Goal: Transaction & Acquisition: Obtain resource

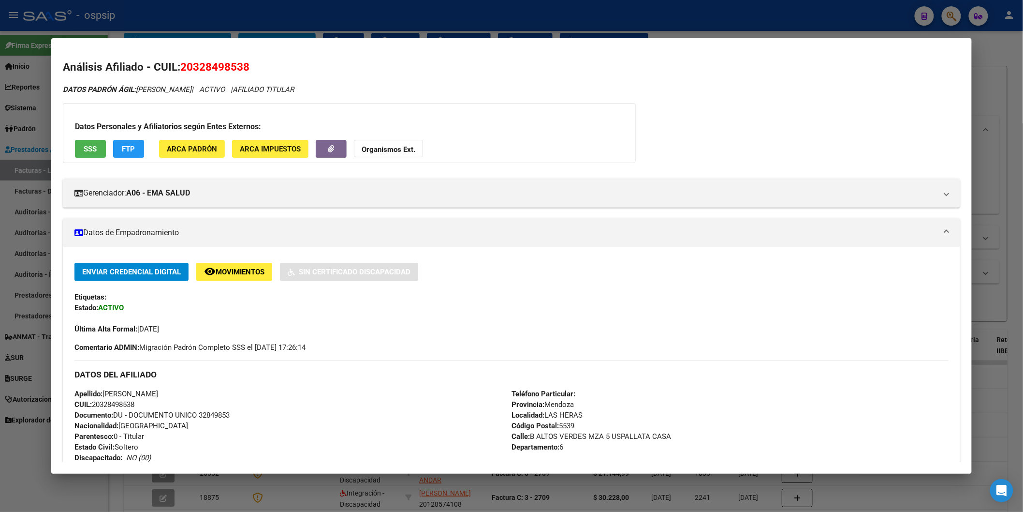
scroll to position [615, 0]
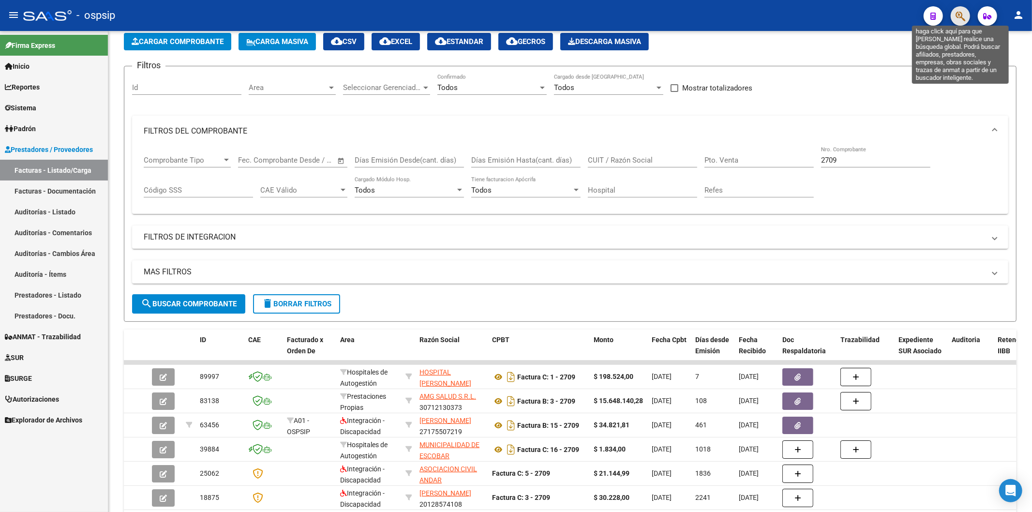
click at [956, 11] on icon "button" at bounding box center [960, 16] width 10 height 11
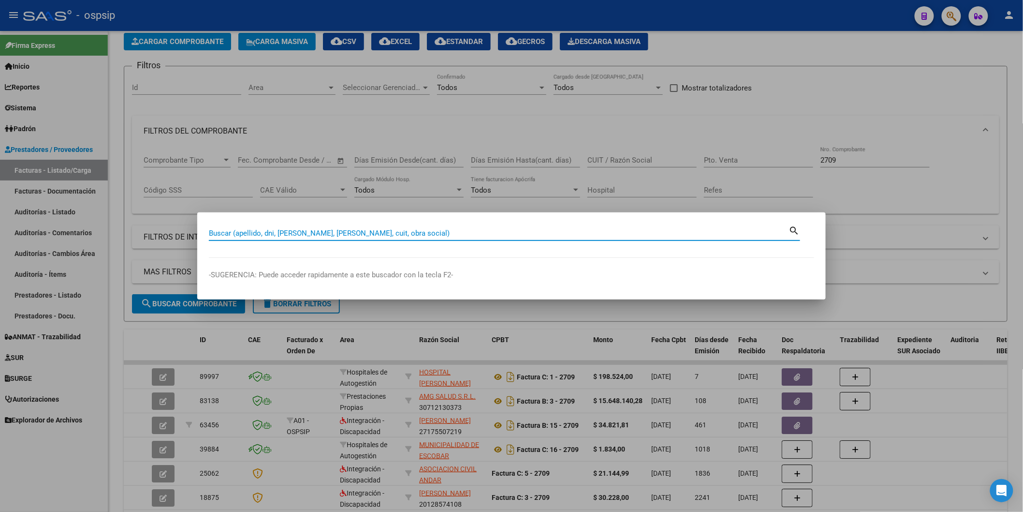
paste input "32849853"
type input "32849853"
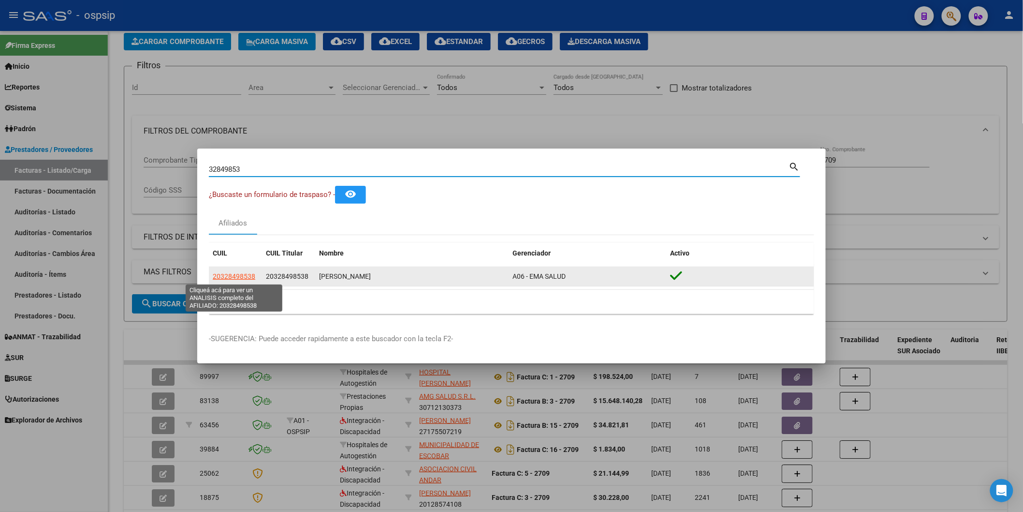
click at [232, 273] on span "20328498538" at bounding box center [234, 276] width 43 height 8
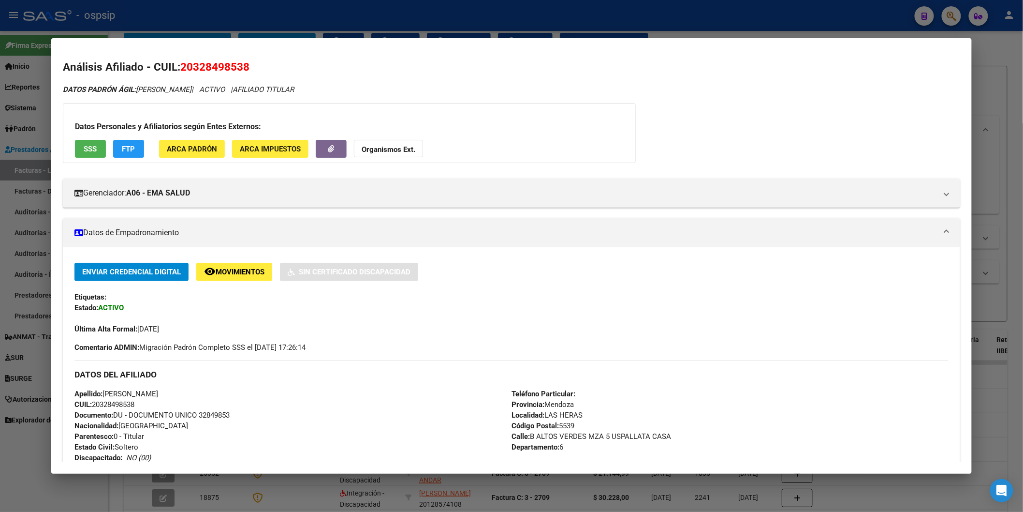
click at [80, 141] on button "SSS" at bounding box center [90, 149] width 31 height 18
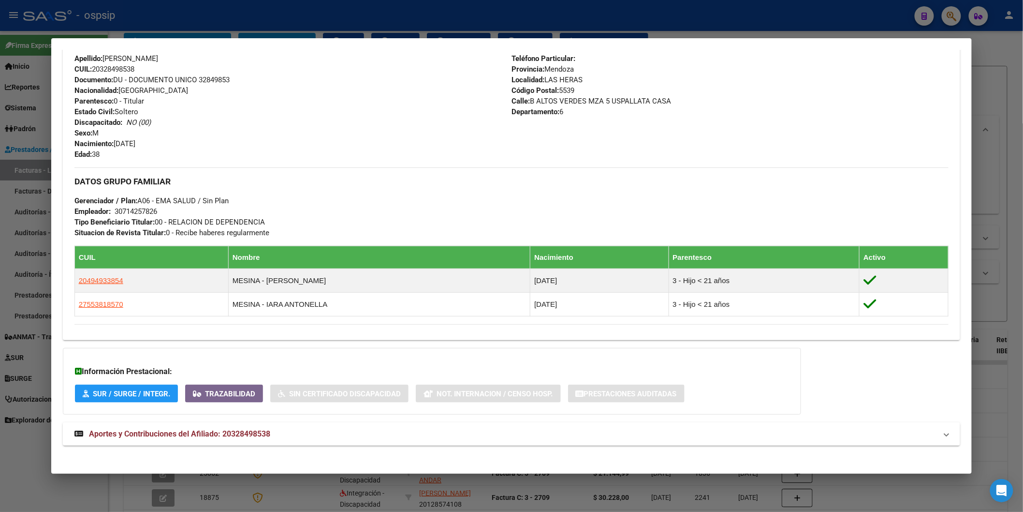
scroll to position [341, 0]
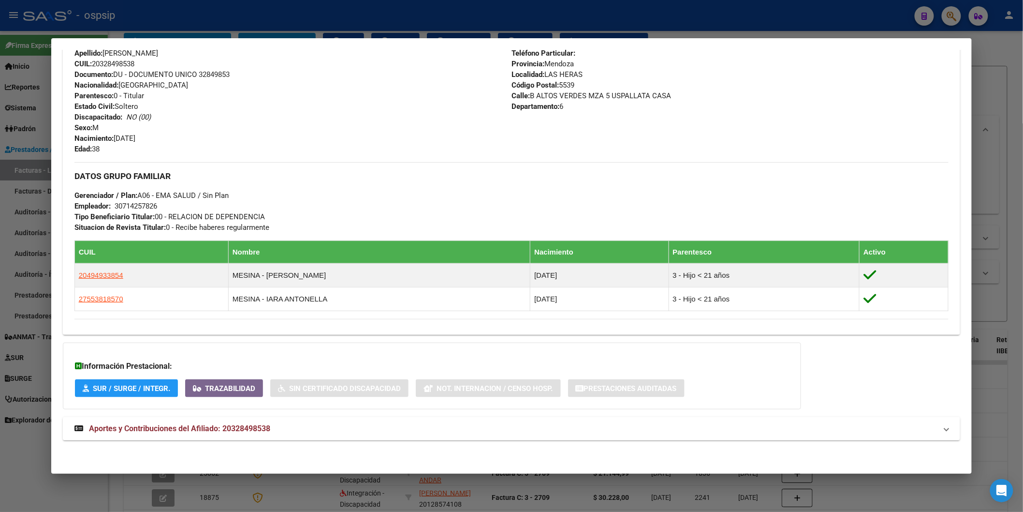
click at [226, 424] on span "Aportes y Contribuciones del Afiliado: 20328498538" at bounding box center [179, 428] width 181 height 9
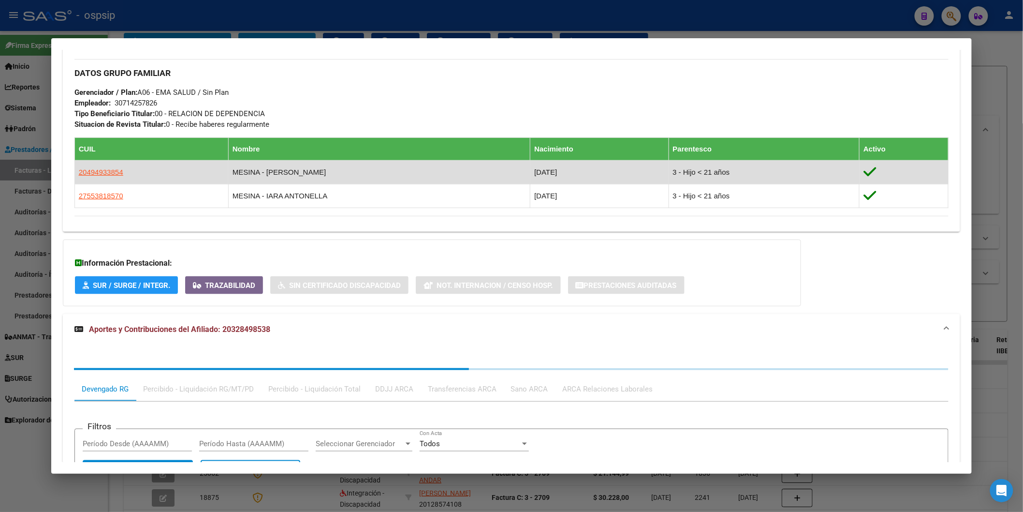
scroll to position [583, 0]
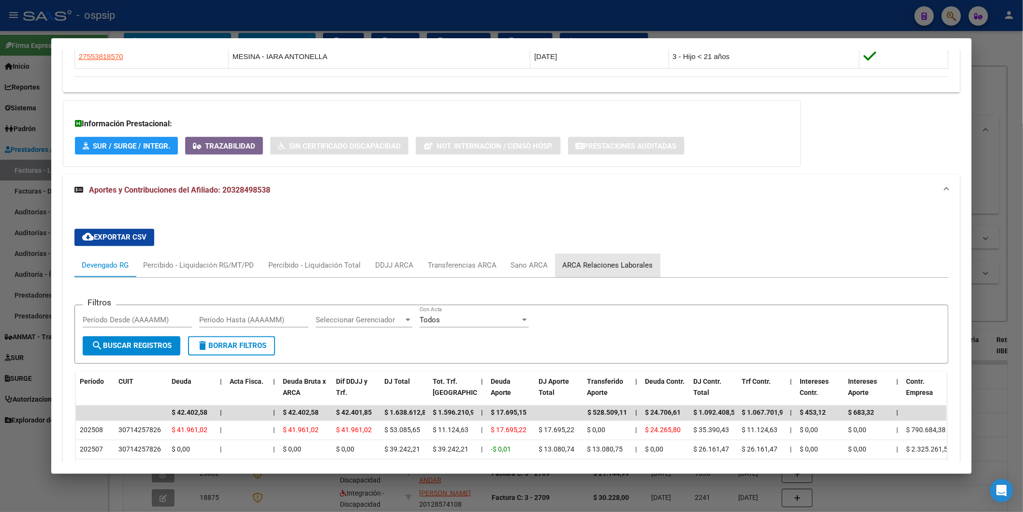
click at [616, 264] on div "ARCA Relaciones Laborales" at bounding box center [608, 265] width 90 height 11
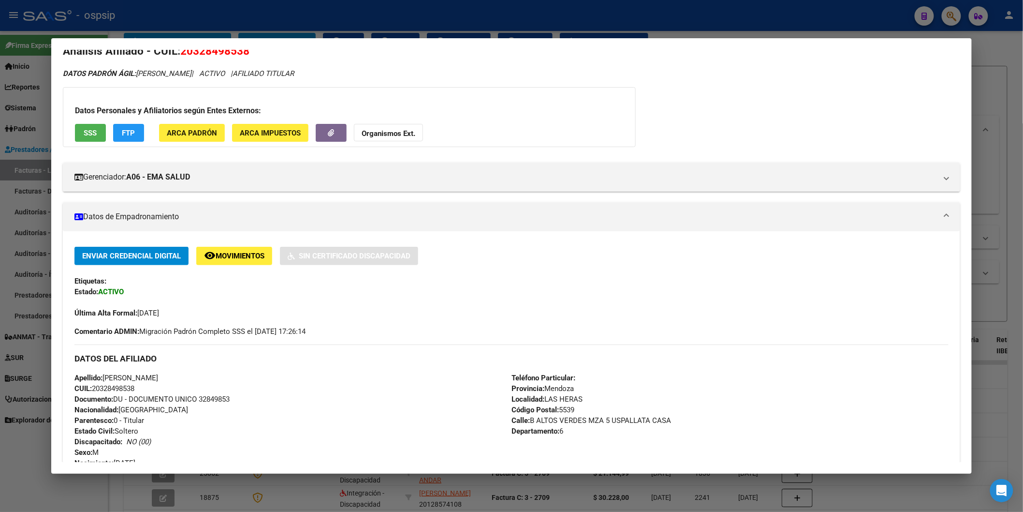
scroll to position [0, 0]
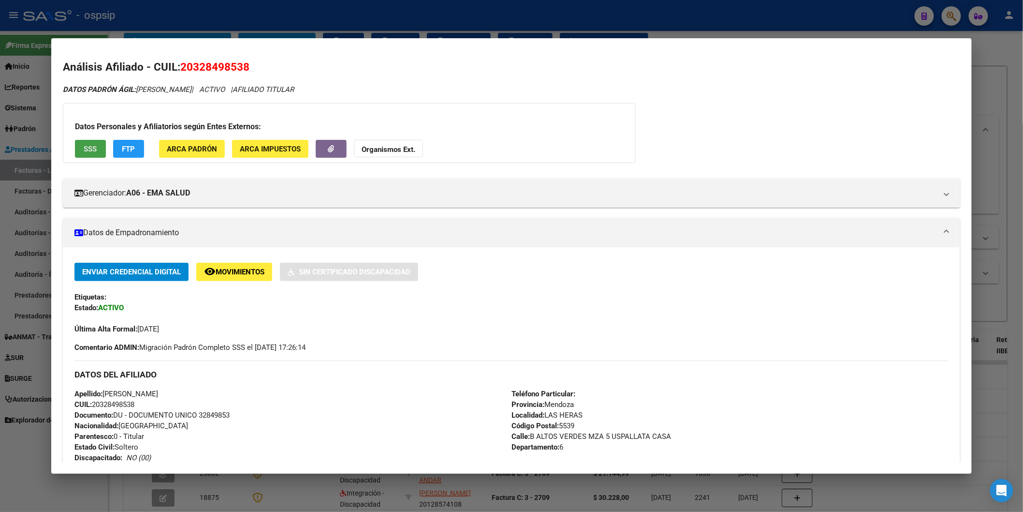
click at [95, 147] on button "SSS" at bounding box center [90, 149] width 31 height 18
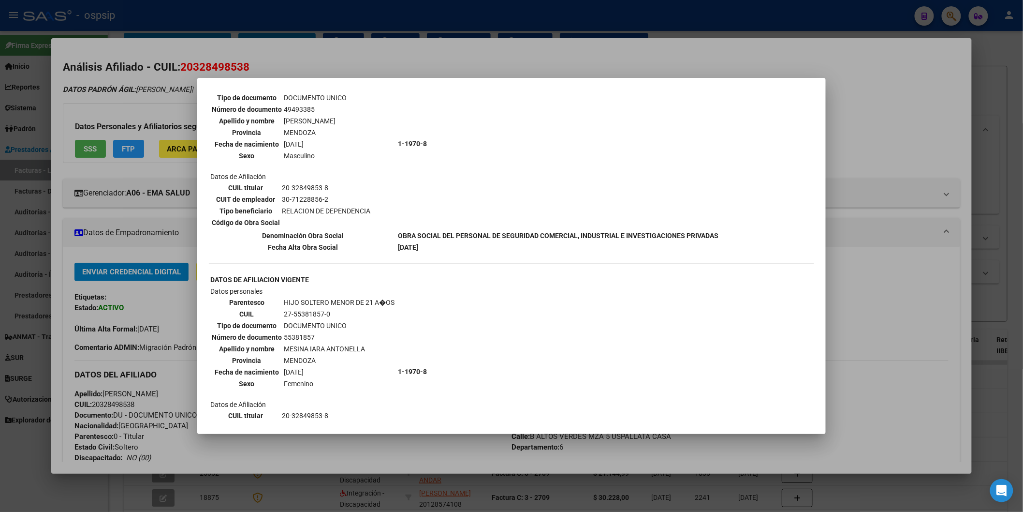
scroll to position [504, 0]
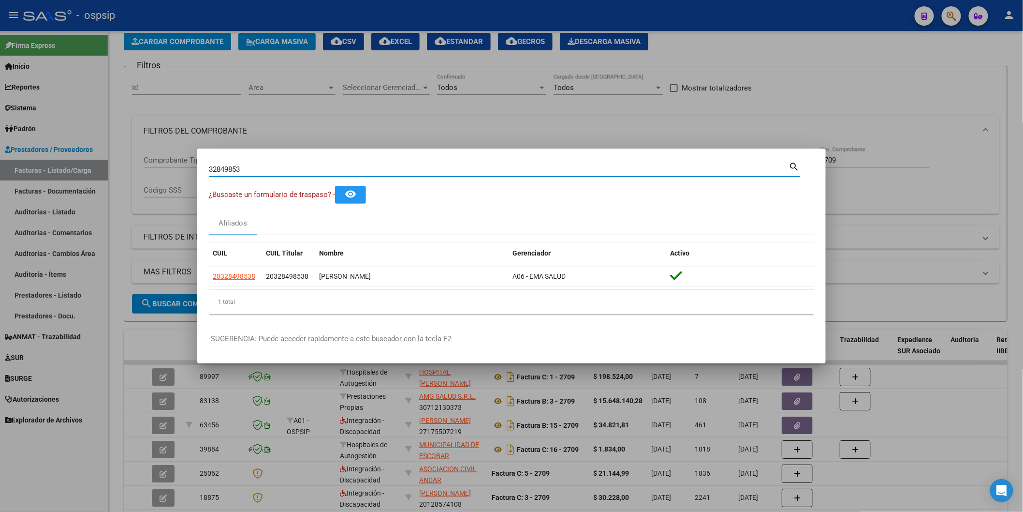
click at [245, 169] on input "32849853" at bounding box center [499, 169] width 580 height 9
paste input "70584669"
type input "70584669"
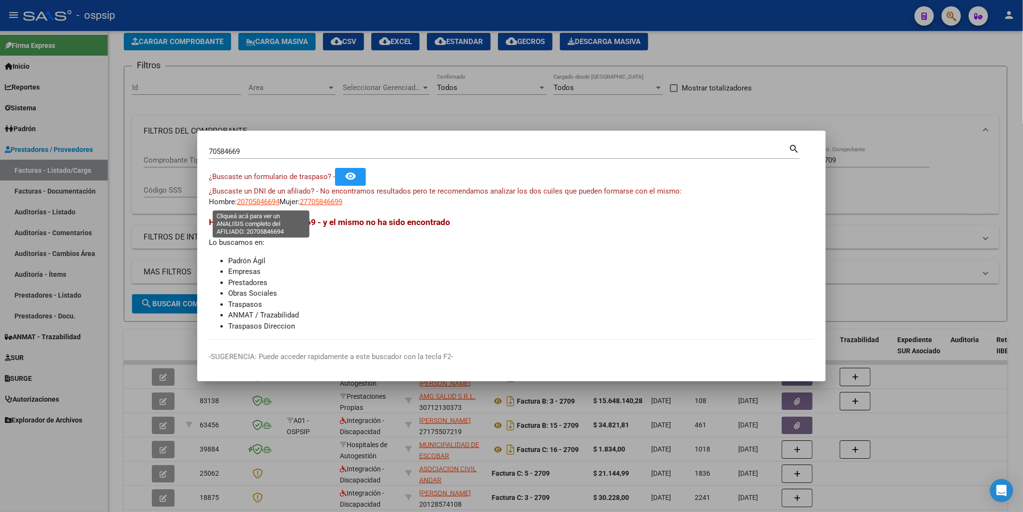
click at [253, 203] on span "20705846694" at bounding box center [258, 201] width 43 height 9
type textarea "20705846694"
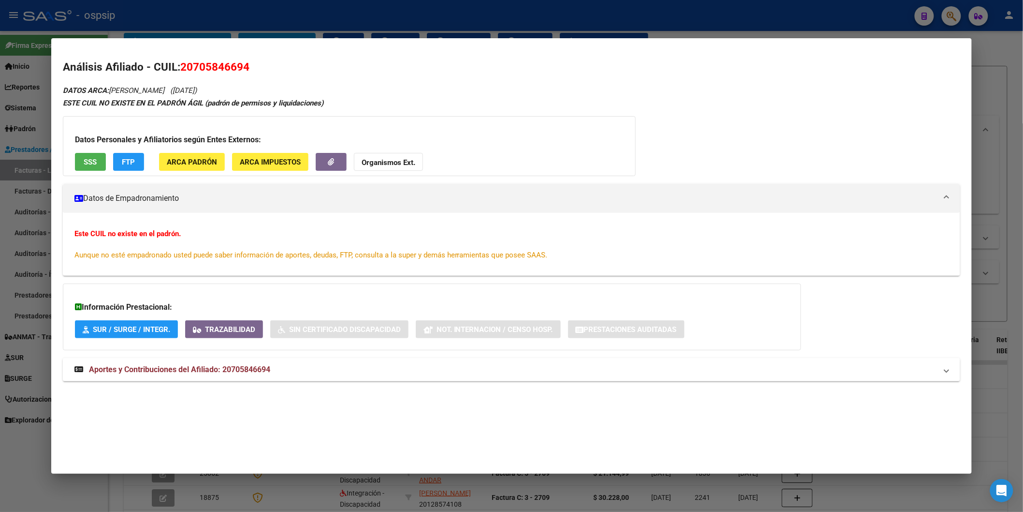
click at [84, 165] on span "SSS" at bounding box center [90, 162] width 13 height 9
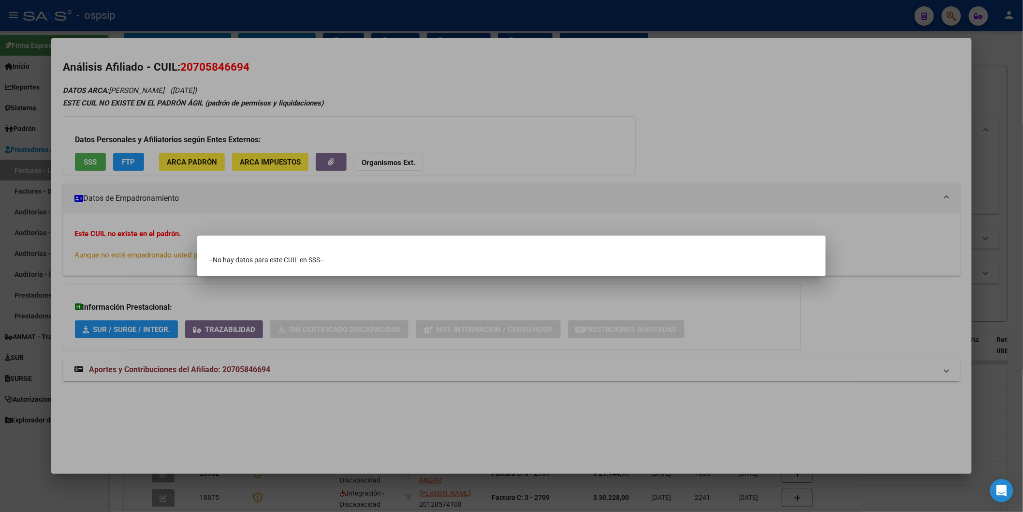
click at [370, 211] on div at bounding box center [511, 256] width 1023 height 512
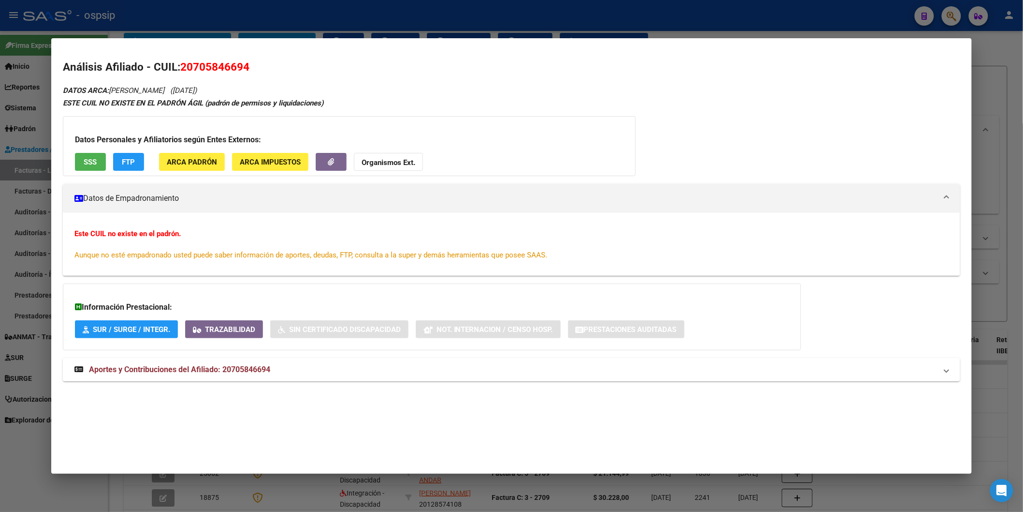
click at [237, 373] on span "Aportes y Contribuciones del Afiliado: 20705846694" at bounding box center [179, 369] width 181 height 9
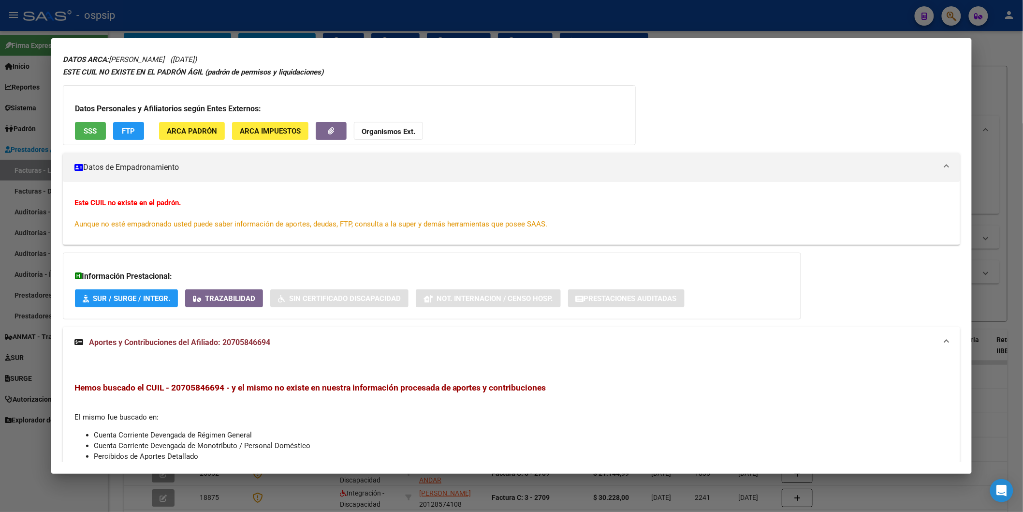
scroll to position [24, 0]
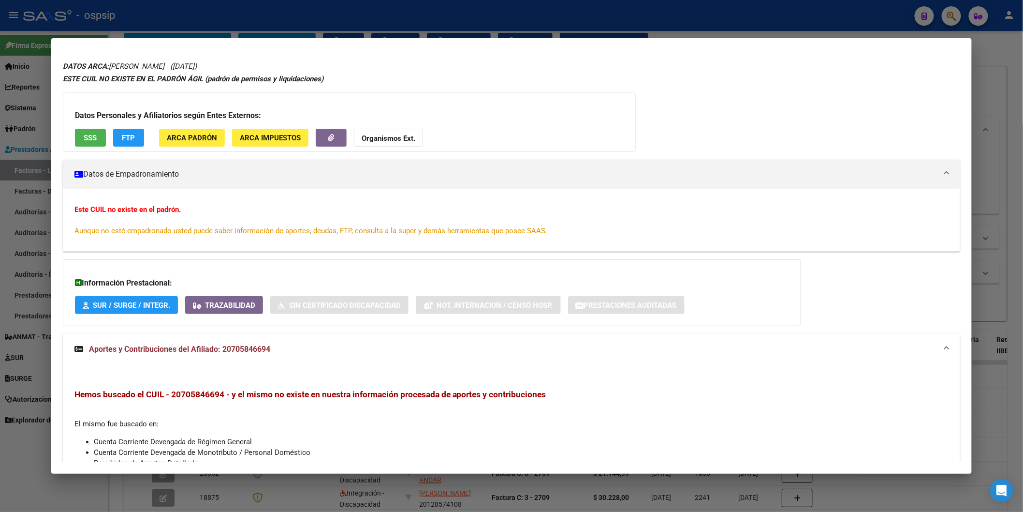
click at [359, 133] on button "Organismos Ext." at bounding box center [388, 138] width 69 height 18
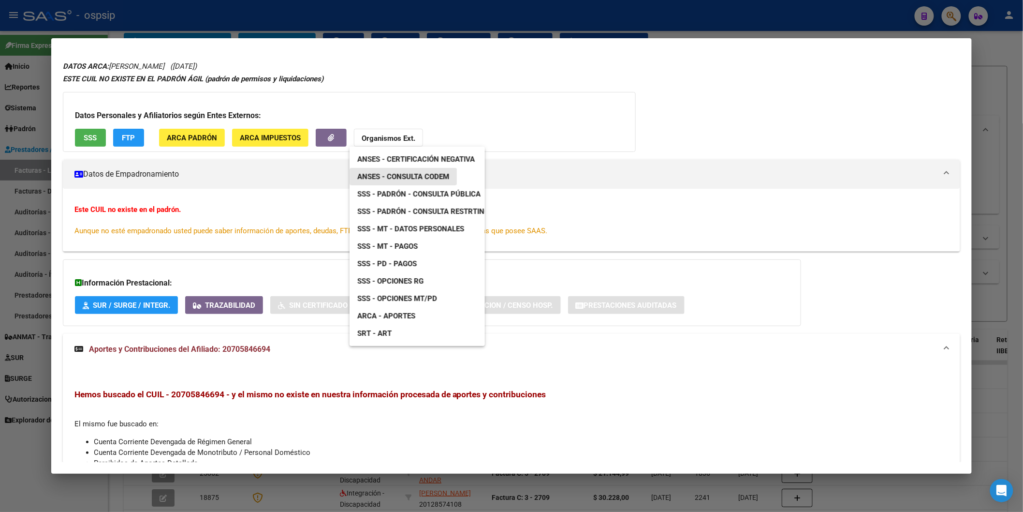
click at [399, 177] on span "ANSES - Consulta CODEM" at bounding box center [403, 176] width 92 height 9
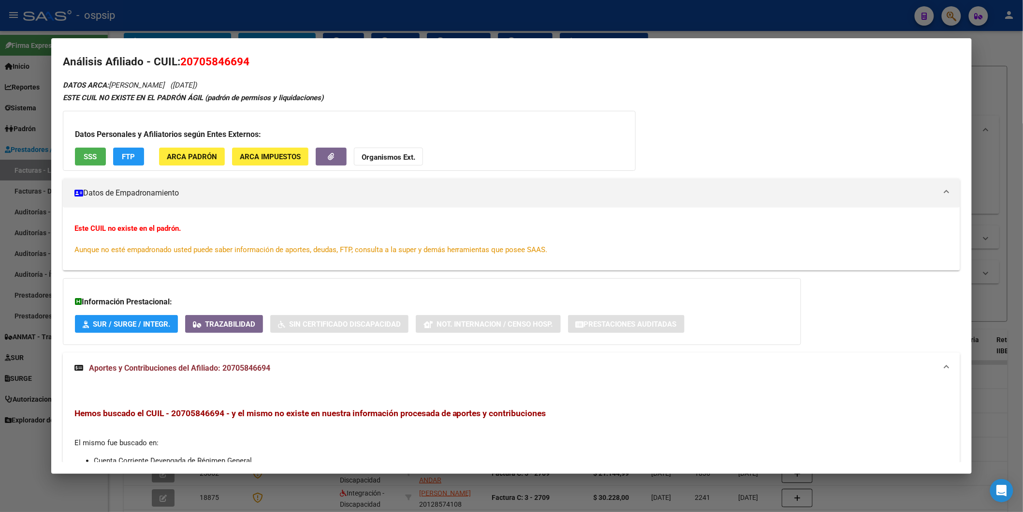
scroll to position [0, 0]
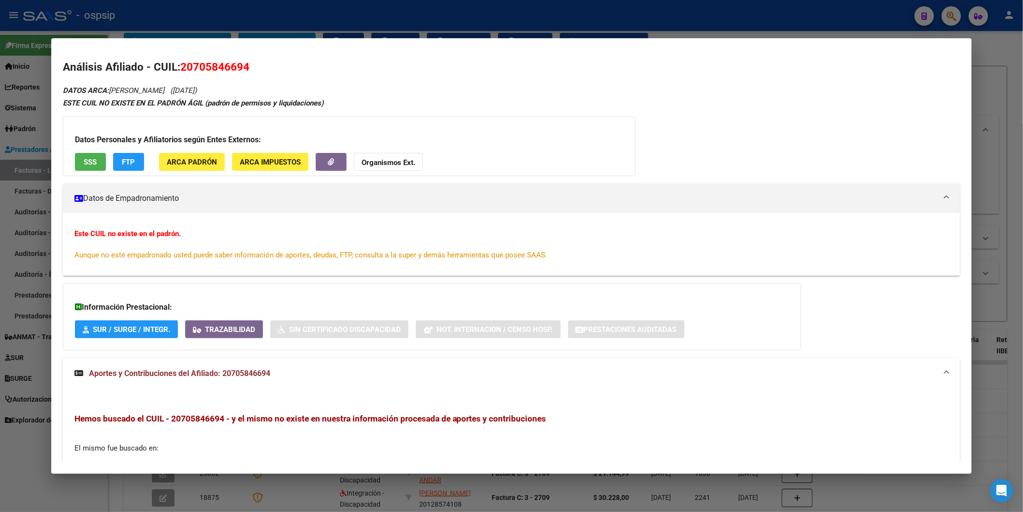
drag, startPoint x: 177, startPoint y: 68, endPoint x: 290, endPoint y: 61, distance: 113.9
click at [290, 61] on h2 "Análisis Afiliado - CUIL: 20705846694" at bounding box center [512, 67] width 898 height 16
copy span "20705846694"
click at [388, 161] on strong "Organismos Ext." at bounding box center [389, 162] width 54 height 9
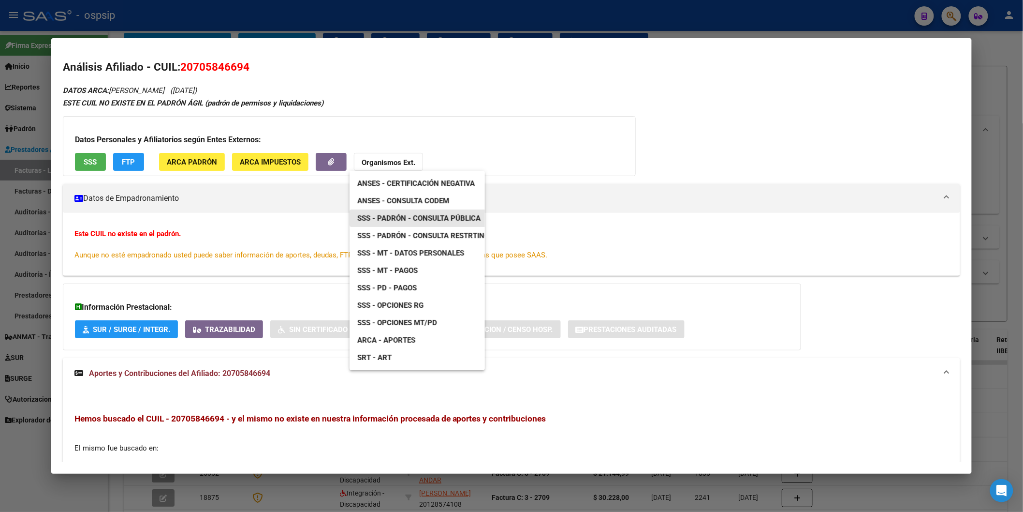
click at [404, 216] on span "SSS - Padrón - Consulta Pública" at bounding box center [418, 218] width 123 height 9
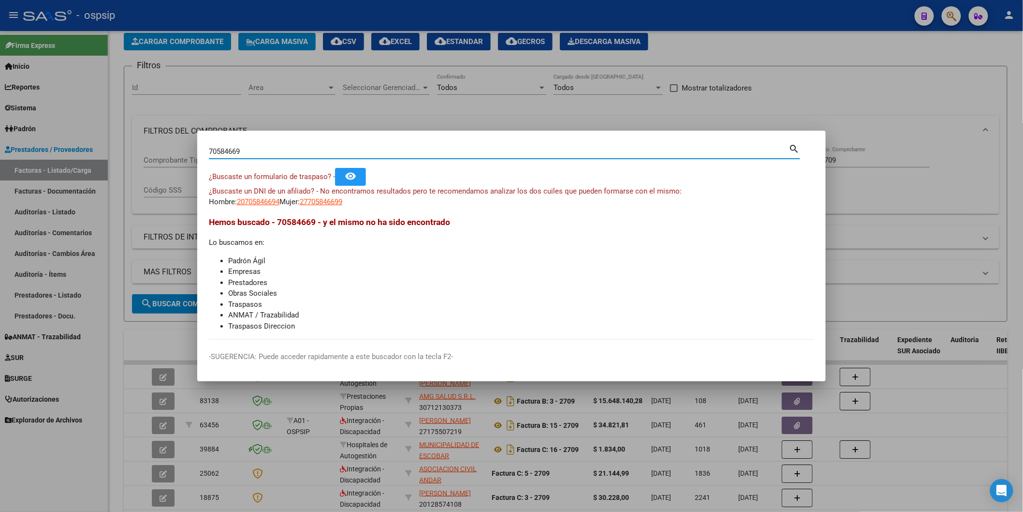
click at [290, 150] on input "70584669" at bounding box center [499, 151] width 580 height 9
paste input "44123252"
type input "44123252"
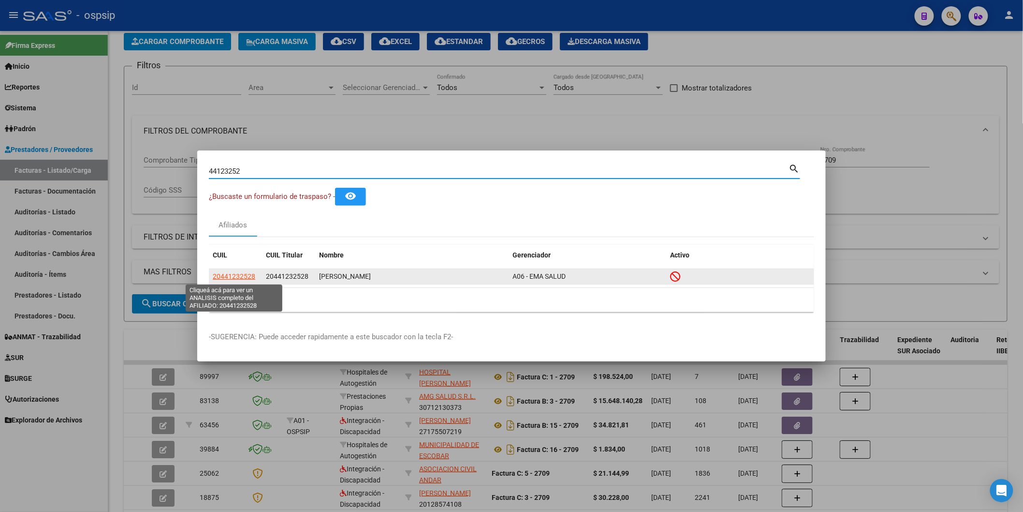
click at [235, 274] on span "20441232528" at bounding box center [234, 276] width 43 height 8
type textarea "20441232528"
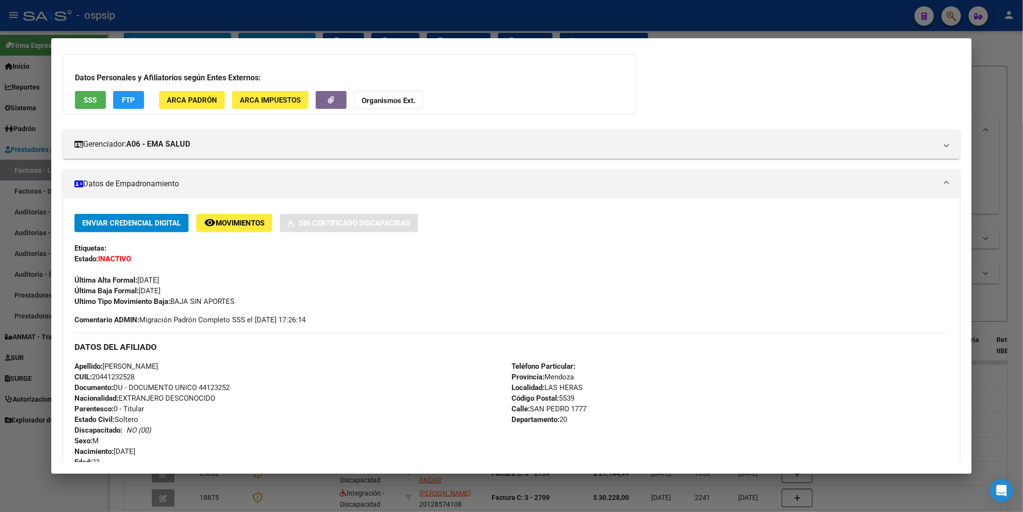
scroll to position [313, 0]
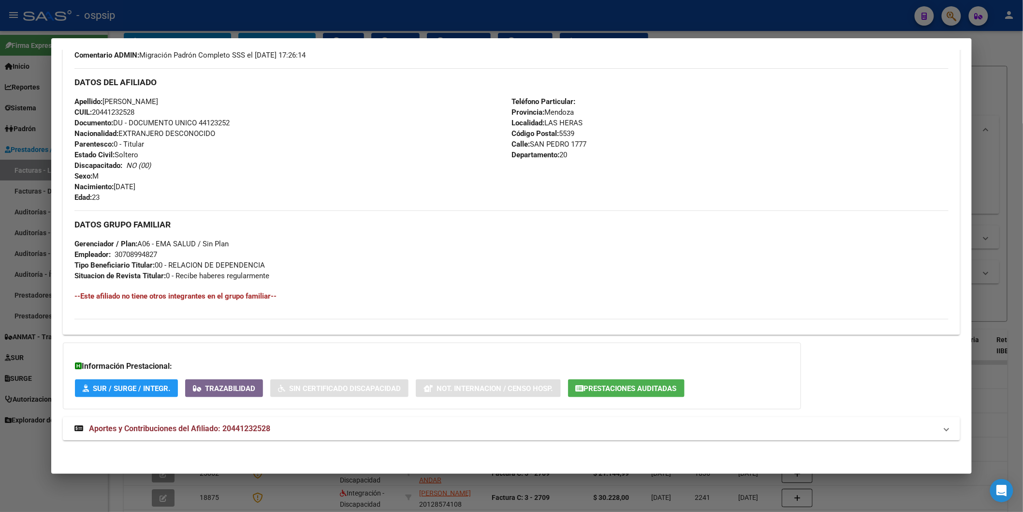
click at [251, 421] on mat-expansion-panel-header "Aportes y Contribuciones del Afiliado: 20441232528" at bounding box center [512, 428] width 898 height 23
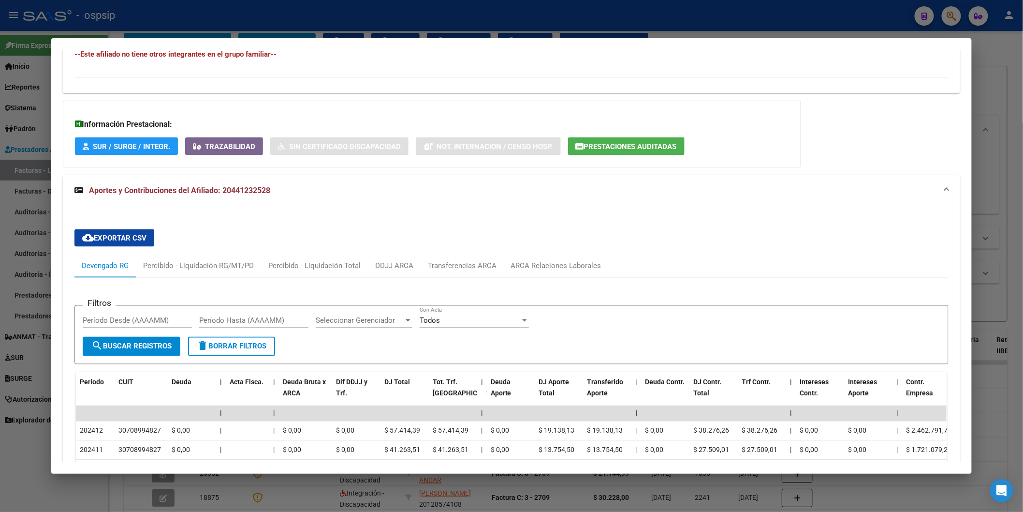
click at [559, 248] on div "cloud_download Exportar CSV Devengado RG Percibido - Liquidación RG/MT/PD Perci…" at bounding box center [511, 435] width 874 height 428
click at [555, 253] on div "cloud_download Exportar CSV Devengado RG Percibido - Liquidación RG/MT/PD Perci…" at bounding box center [511, 435] width 874 height 428
click at [554, 258] on div "ARCA Relaciones Laborales" at bounding box center [556, 265] width 105 height 23
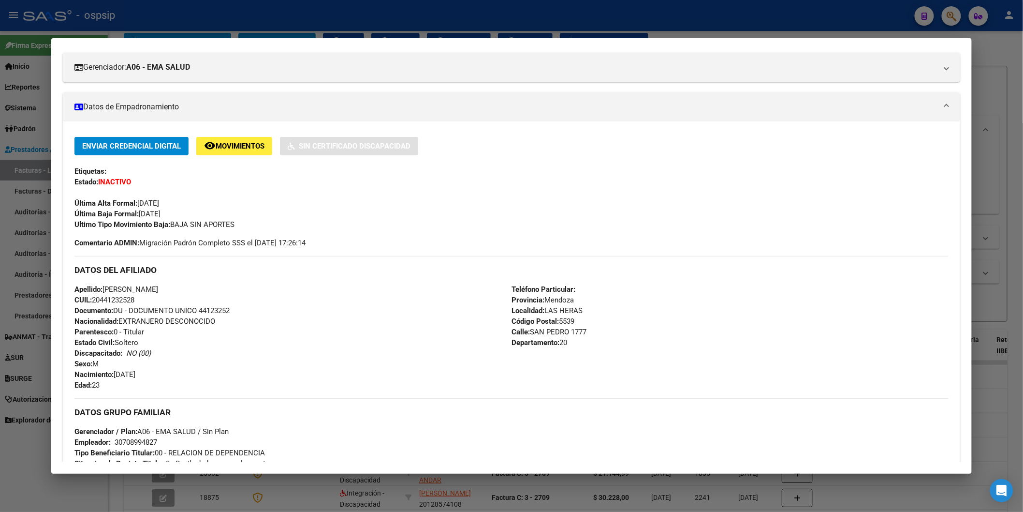
scroll to position [0, 0]
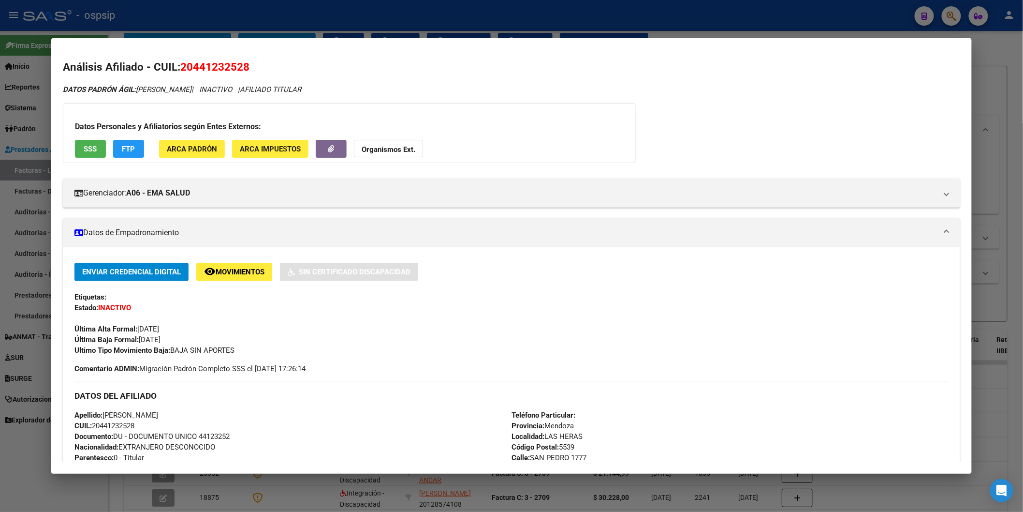
click at [91, 156] on button "SSS" at bounding box center [90, 149] width 31 height 18
click at [404, 150] on strong "Organismos Ext." at bounding box center [389, 149] width 54 height 9
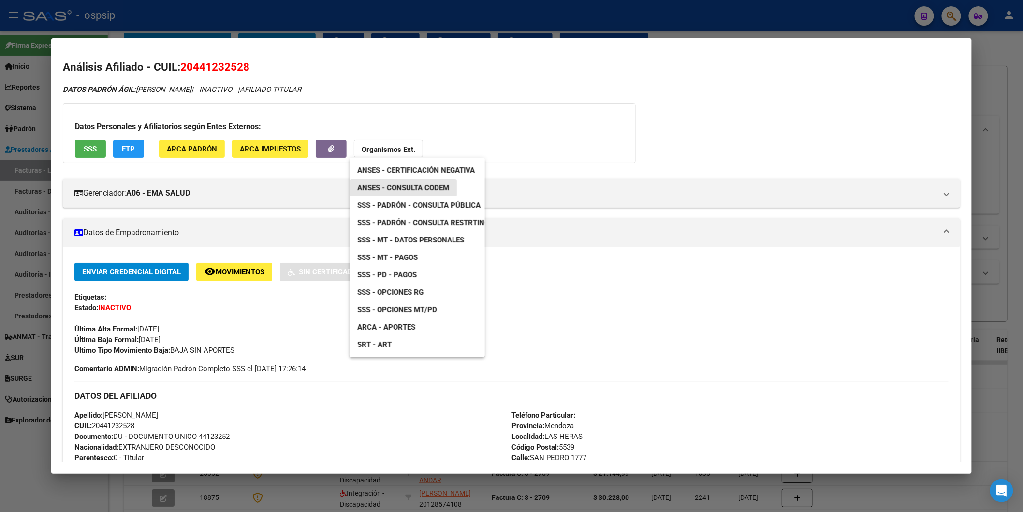
click at [436, 184] on span "ANSES - Consulta CODEM" at bounding box center [403, 187] width 92 height 9
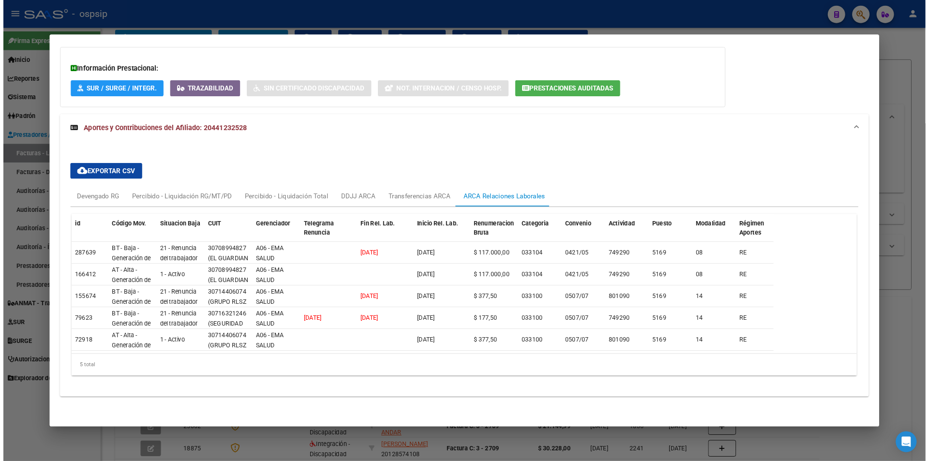
scroll to position [612, 0]
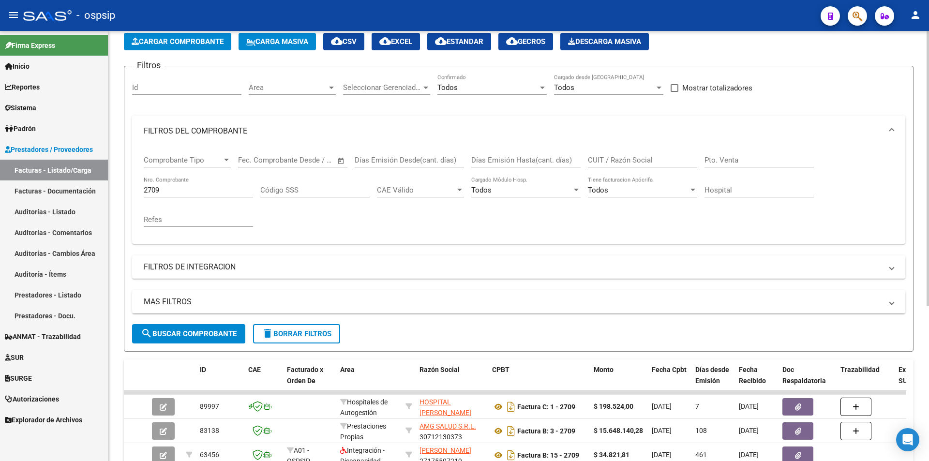
click at [171, 190] on input "2709" at bounding box center [198, 190] width 109 height 9
type input "2"
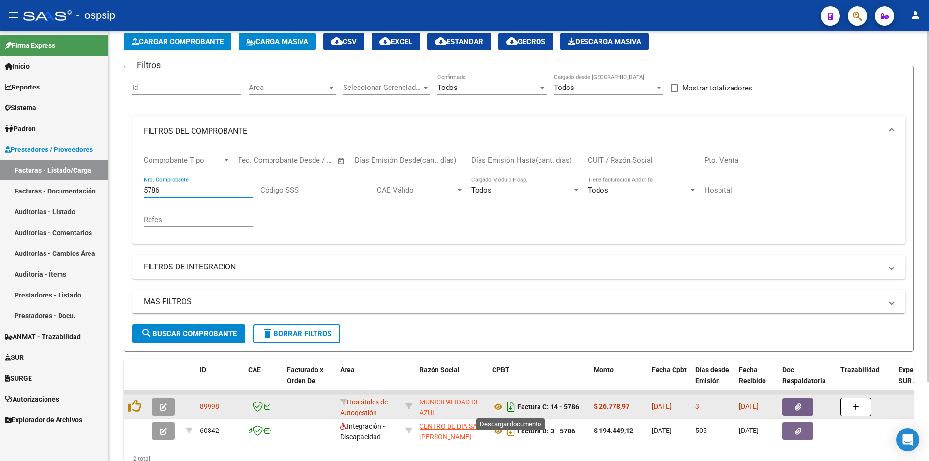
type input "5786"
click at [512, 408] on icon "Descargar documento" at bounding box center [510, 406] width 13 height 15
click at [799, 407] on icon "button" at bounding box center [798, 406] width 6 height 7
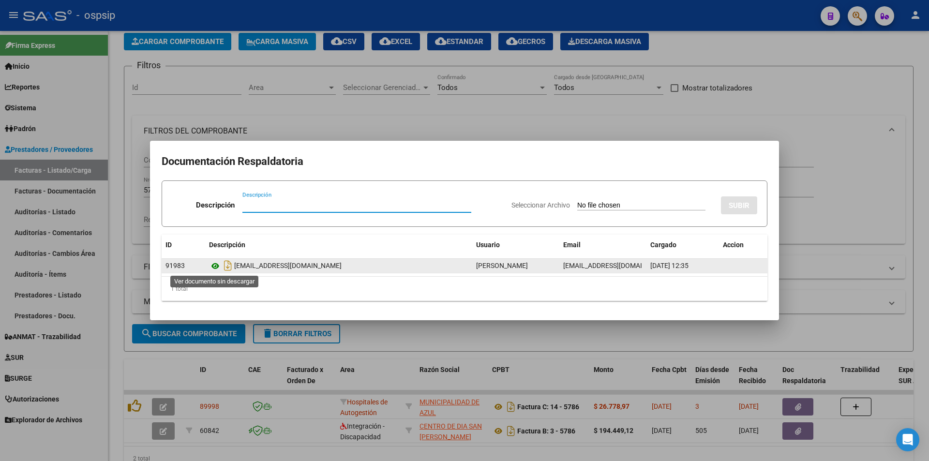
click at [212, 264] on icon at bounding box center [215, 266] width 13 height 12
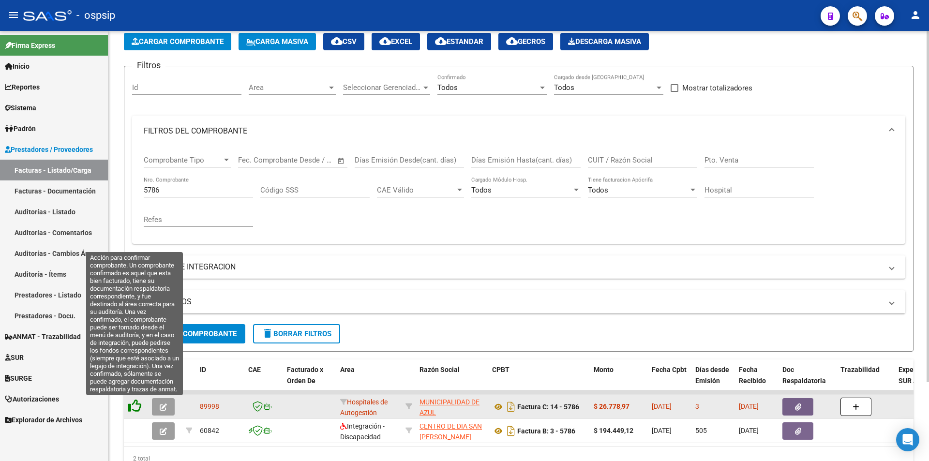
click at [136, 408] on icon at bounding box center [135, 406] width 14 height 14
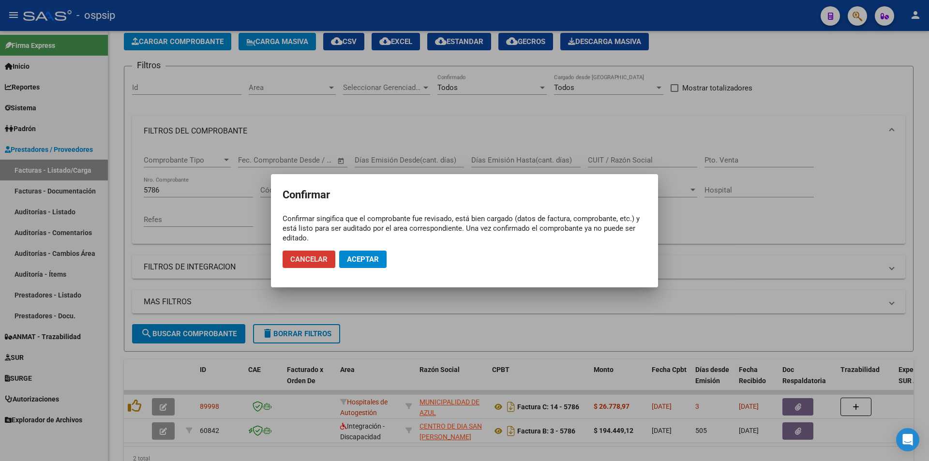
click at [379, 256] on button "Aceptar" at bounding box center [362, 259] width 47 height 17
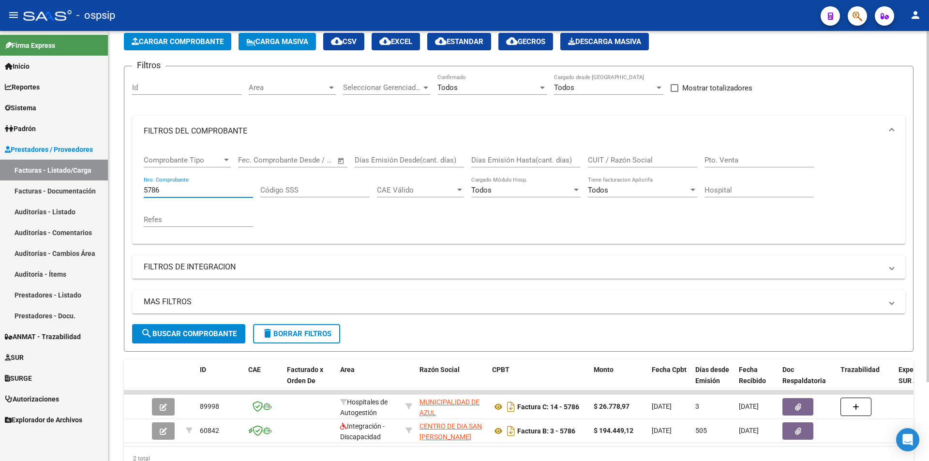
click at [179, 192] on input "5786" at bounding box center [198, 190] width 109 height 9
type input "5"
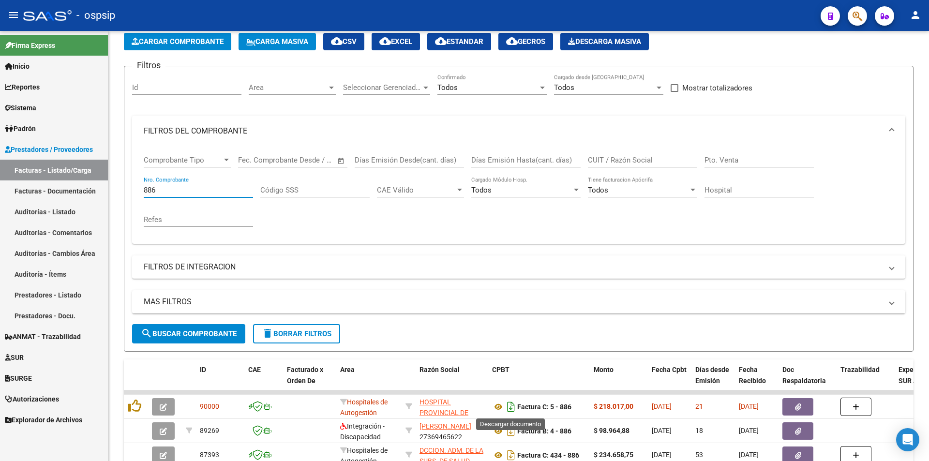
type input "886"
click at [509, 409] on icon "Descargar documento" at bounding box center [510, 406] width 13 height 15
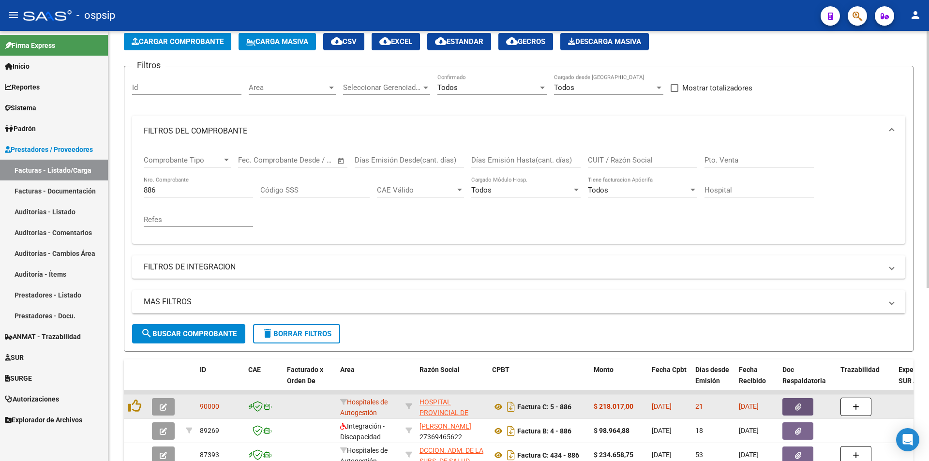
click at [802, 400] on button "button" at bounding box center [797, 406] width 31 height 17
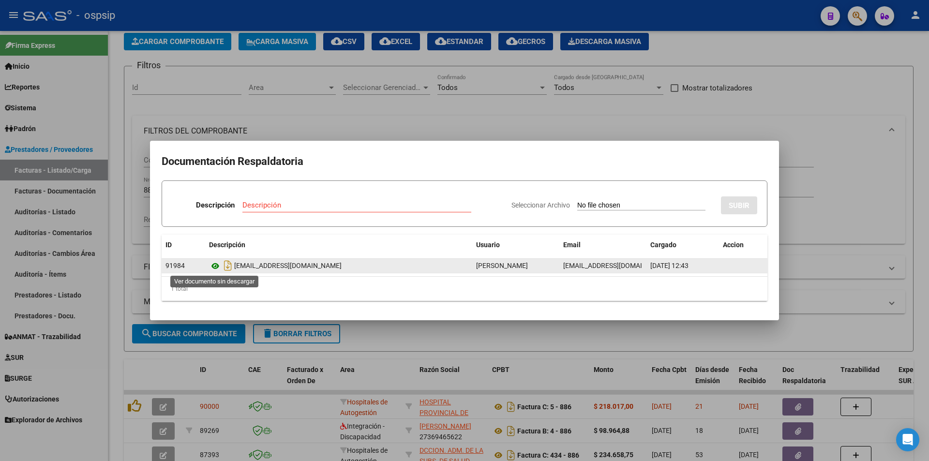
click at [216, 264] on icon at bounding box center [215, 266] width 13 height 12
click at [228, 265] on icon "Descargar documento" at bounding box center [227, 265] width 13 height 15
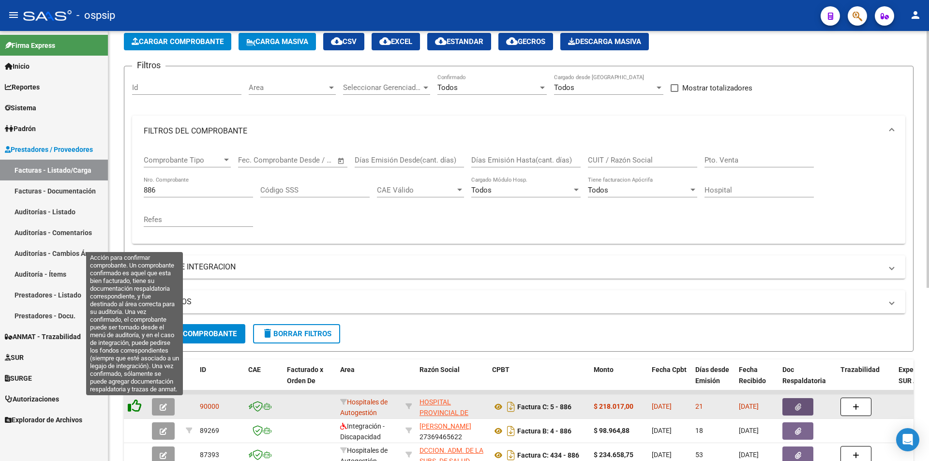
click at [134, 410] on icon at bounding box center [135, 406] width 14 height 14
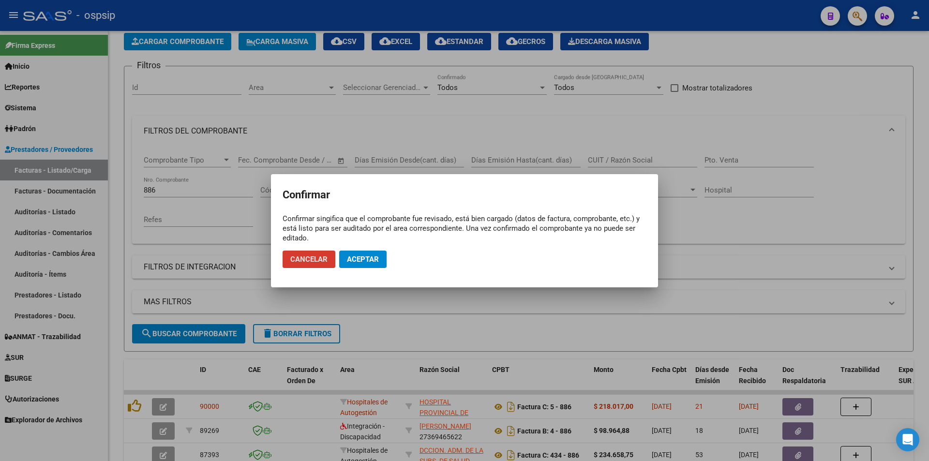
click at [353, 261] on span "Aceptar" at bounding box center [363, 259] width 32 height 9
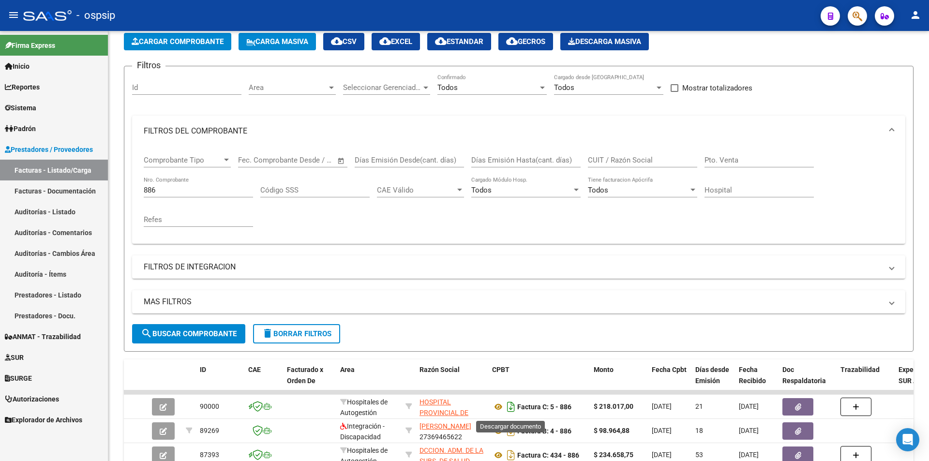
click at [510, 412] on icon "Descargar documento" at bounding box center [510, 406] width 13 height 15
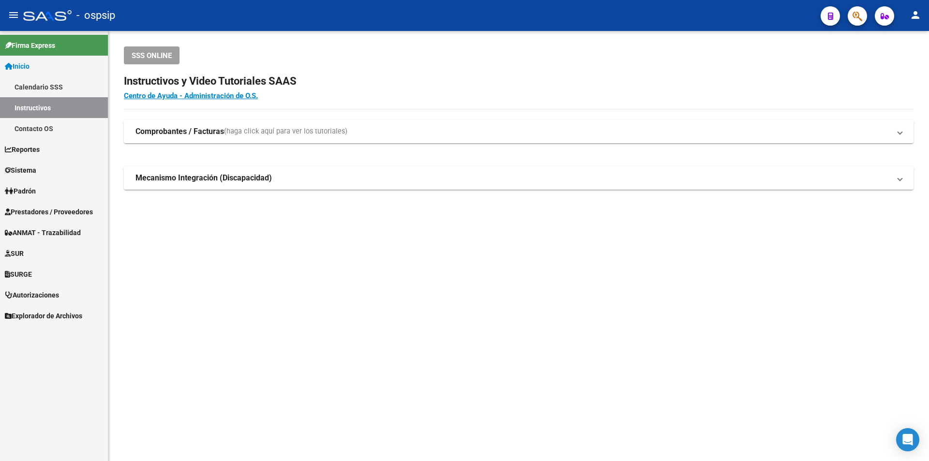
click at [54, 210] on span "Prestadores / Proveedores" at bounding box center [49, 212] width 88 height 11
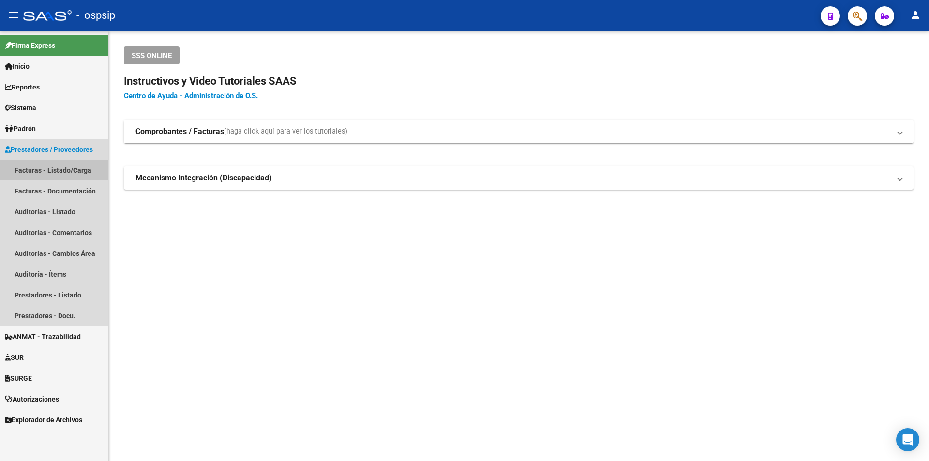
click at [55, 164] on link "Facturas - Listado/Carga" at bounding box center [54, 170] width 108 height 21
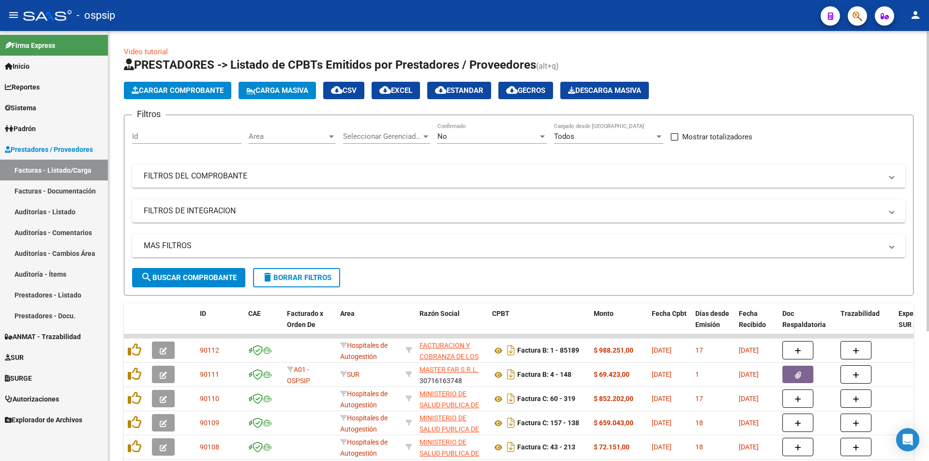
click at [452, 128] on div "No Confirmado" at bounding box center [491, 133] width 109 height 21
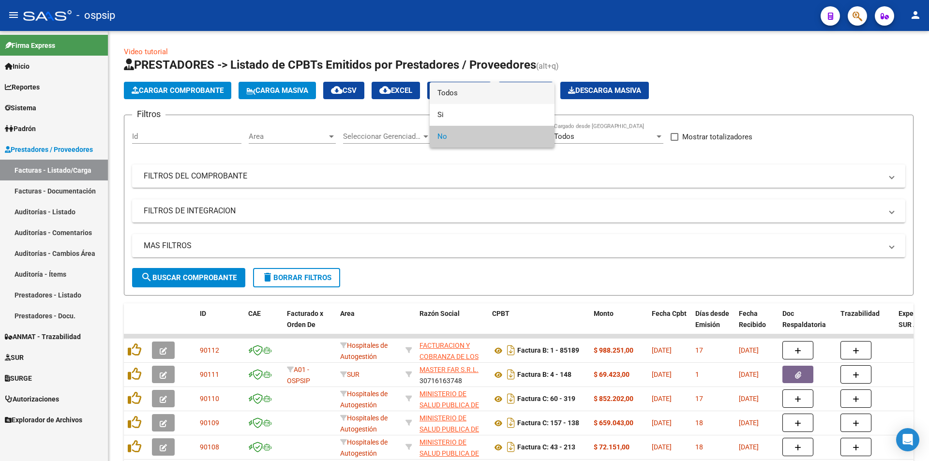
click at [442, 87] on span "Todos" at bounding box center [491, 93] width 109 height 22
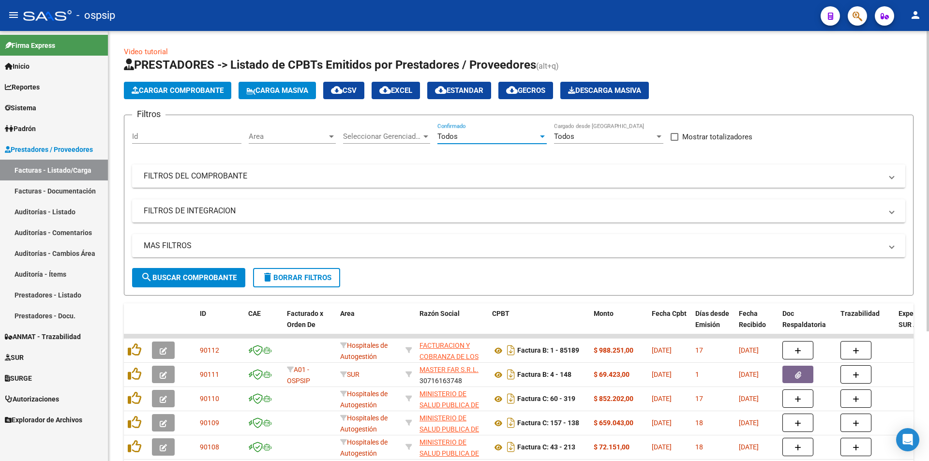
click at [174, 178] on mat-panel-title "FILTROS DEL COMPROBANTE" at bounding box center [513, 176] width 738 height 11
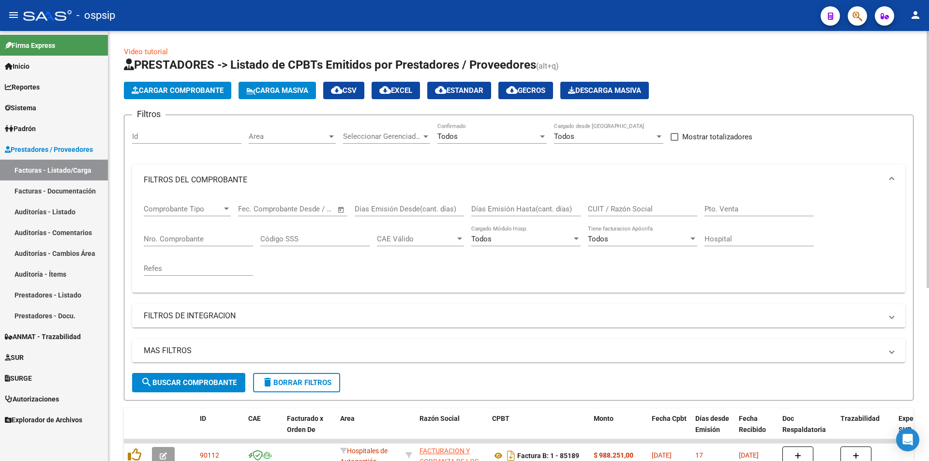
click at [185, 238] on input "Nro. Comprobante" at bounding box center [198, 239] width 109 height 9
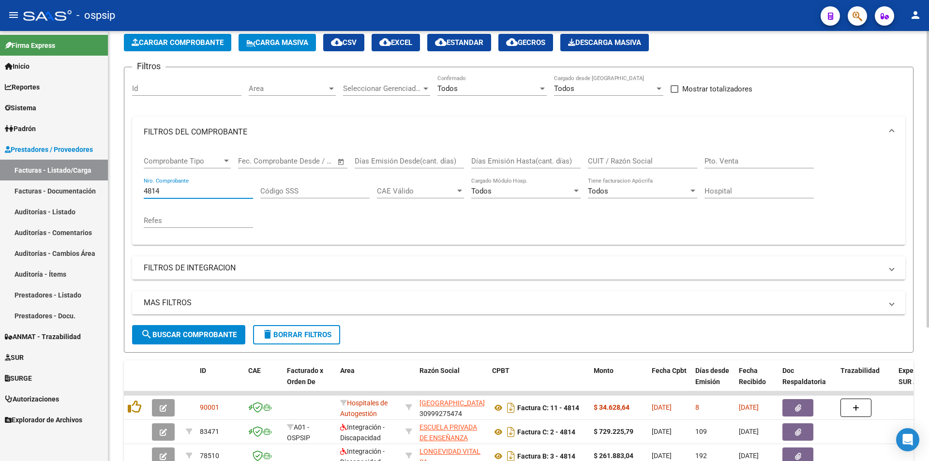
scroll to position [145, 0]
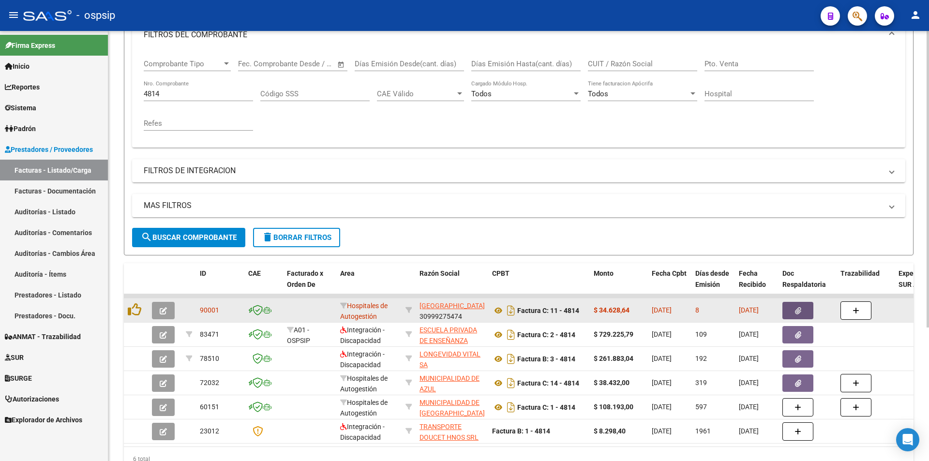
click at [802, 309] on button "button" at bounding box center [797, 310] width 31 height 17
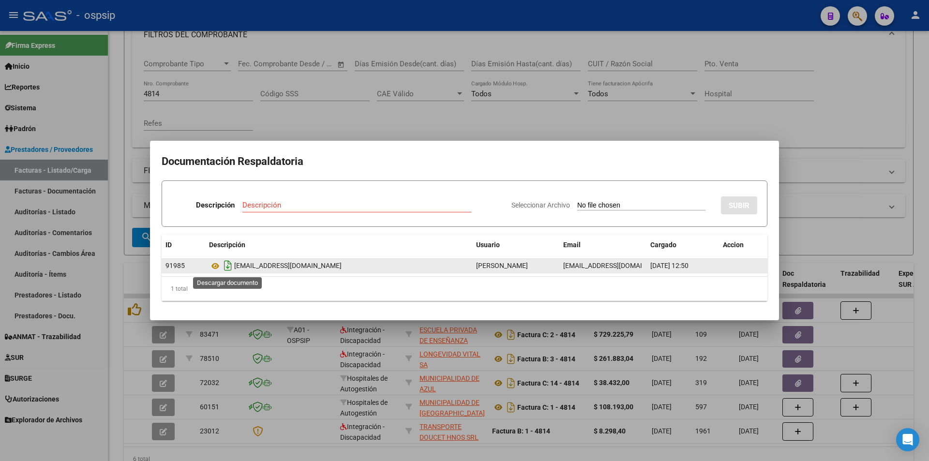
click at [229, 264] on icon "Descargar documento" at bounding box center [227, 265] width 13 height 15
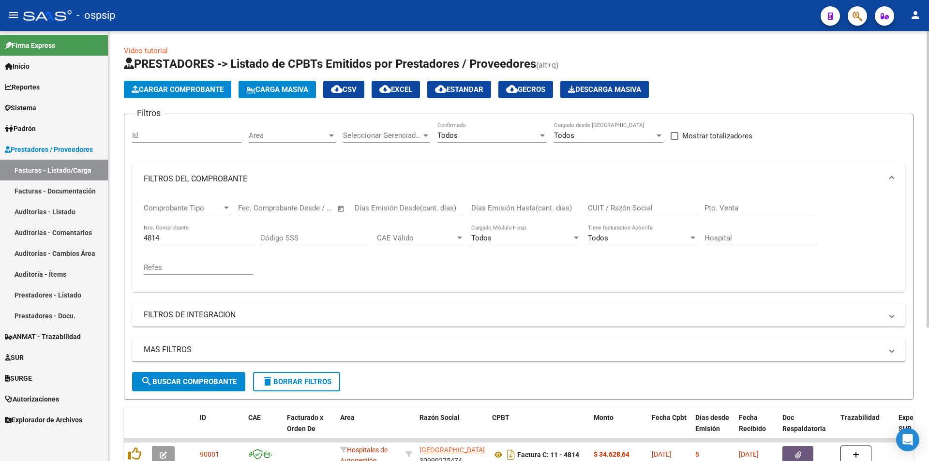
scroll to position [0, 0]
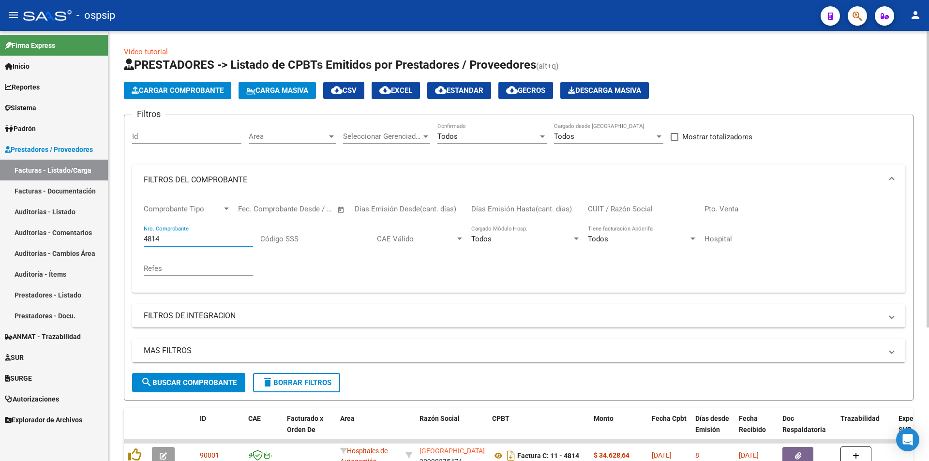
click at [190, 241] on input "4814" at bounding box center [198, 239] width 109 height 9
type input "4"
type input "53"
type input "5"
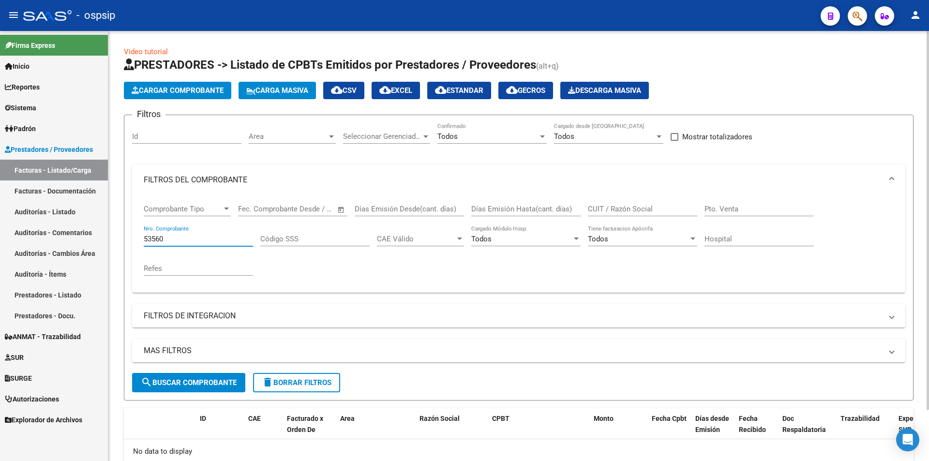
scroll to position [58, 0]
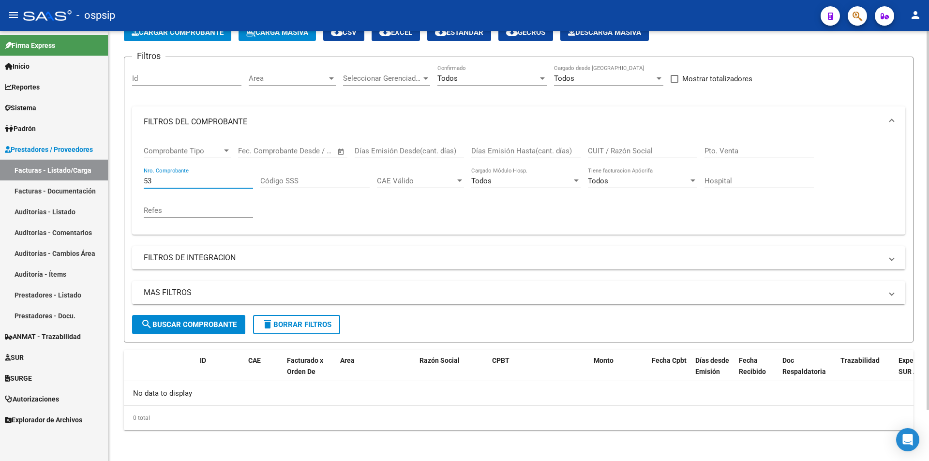
type input "5"
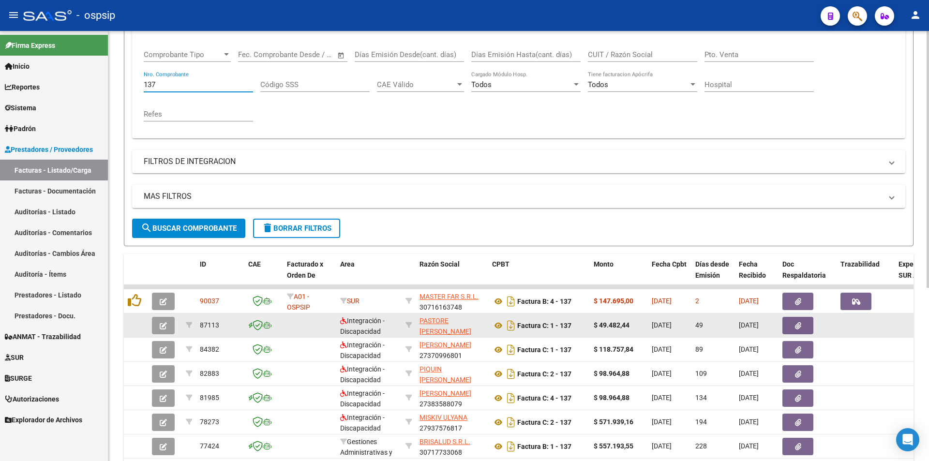
scroll to position [155, 0]
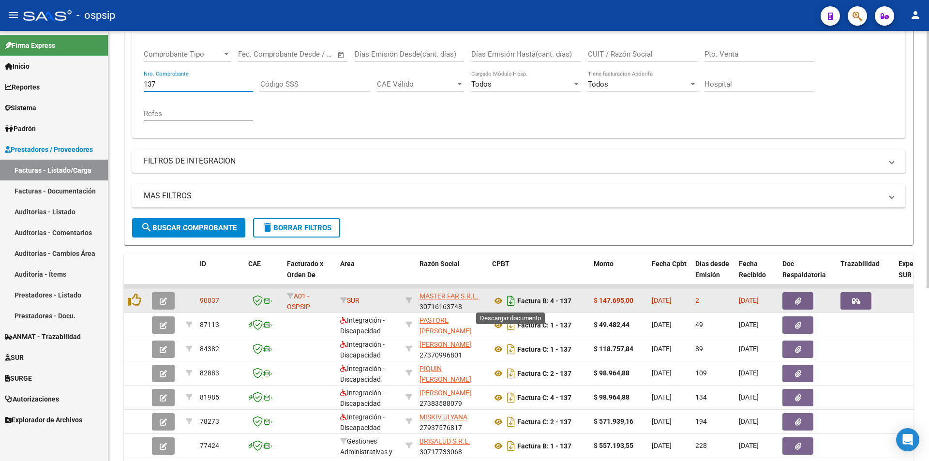
click at [510, 297] on icon "Descargar documento" at bounding box center [510, 300] width 13 height 15
click at [801, 303] on button "button" at bounding box center [797, 300] width 31 height 17
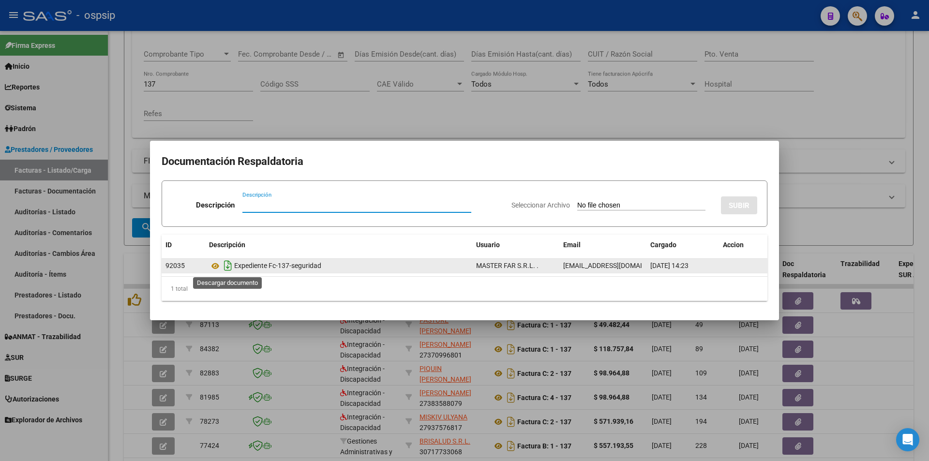
click at [229, 265] on icon "Descargar documento" at bounding box center [227, 265] width 13 height 15
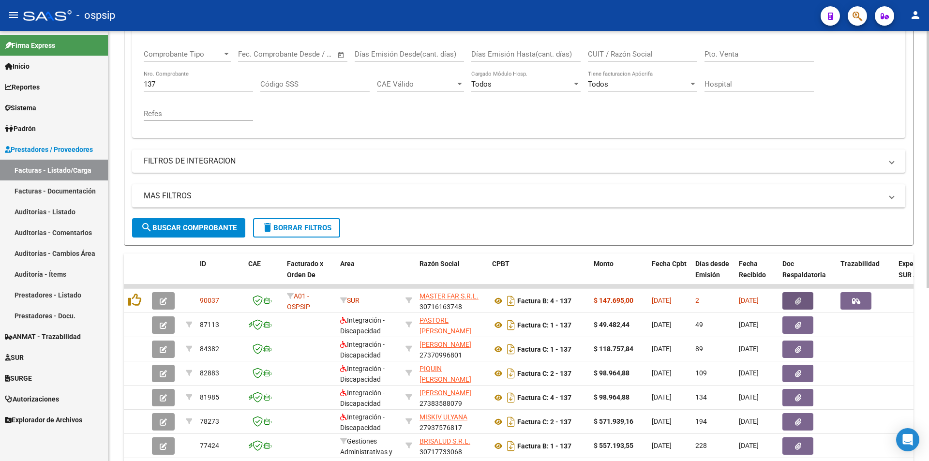
click at [168, 84] on input "137" at bounding box center [198, 84] width 109 height 9
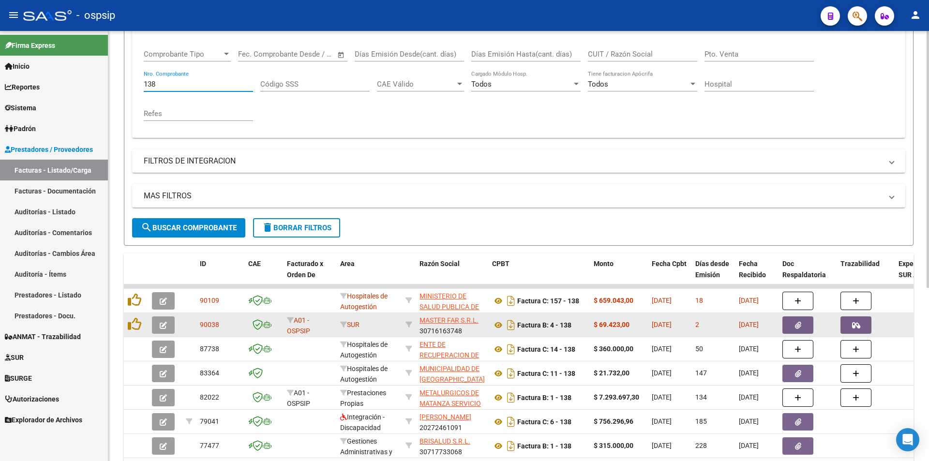
type input "138"
click at [799, 322] on icon "button" at bounding box center [798, 325] width 6 height 7
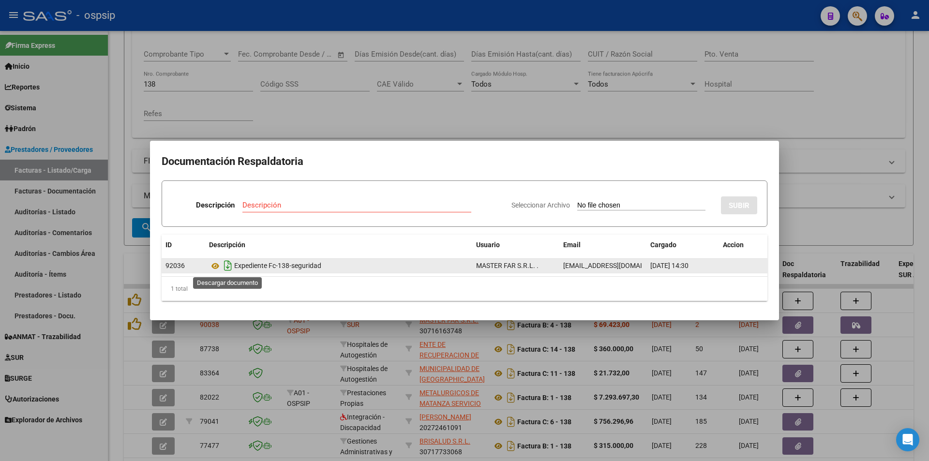
click at [230, 264] on icon "Descargar documento" at bounding box center [227, 265] width 13 height 15
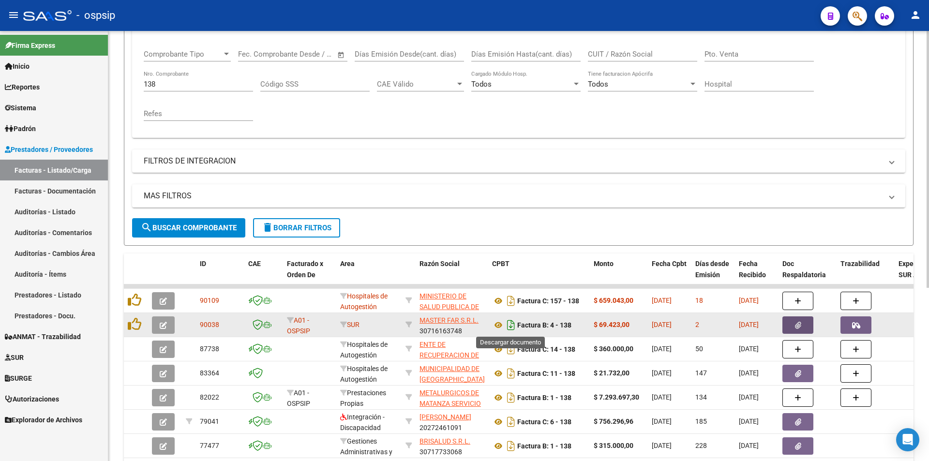
click at [513, 324] on icon "Descargar documento" at bounding box center [510, 324] width 13 height 15
click at [161, 81] on input "138" at bounding box center [198, 84] width 109 height 9
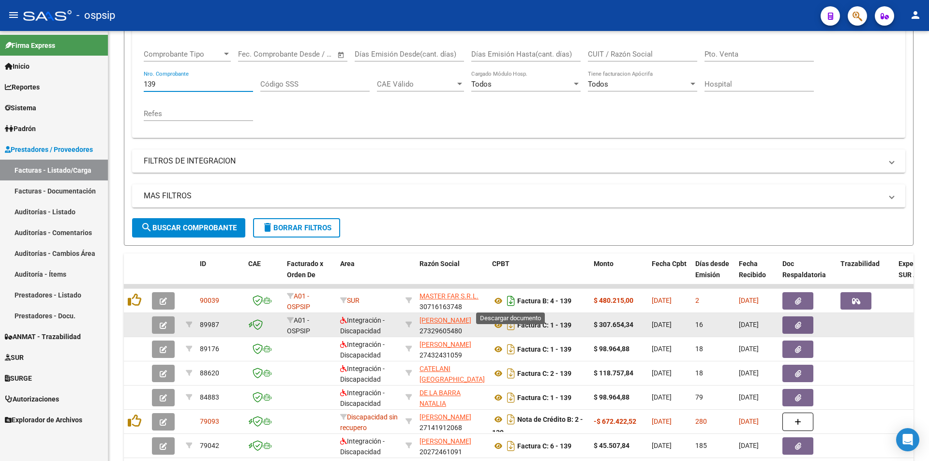
type input "139"
click at [510, 298] on icon "Descargar documento" at bounding box center [510, 300] width 13 height 15
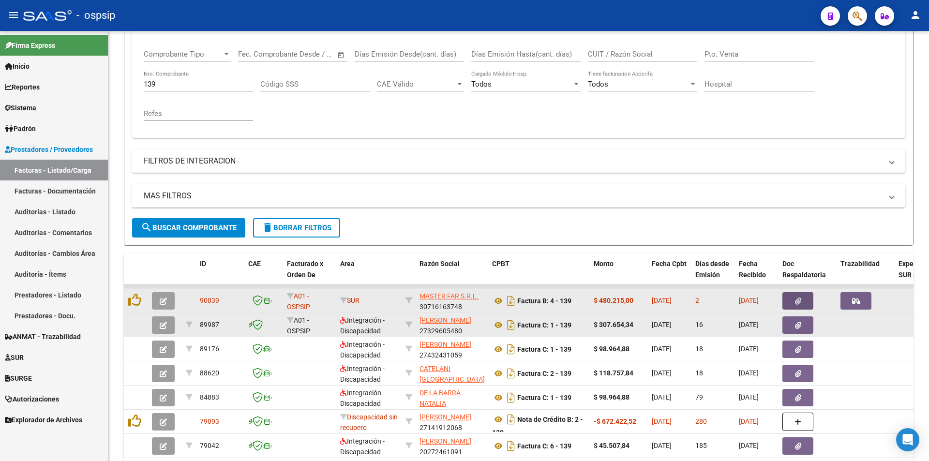
click at [790, 299] on button "button" at bounding box center [797, 300] width 31 height 17
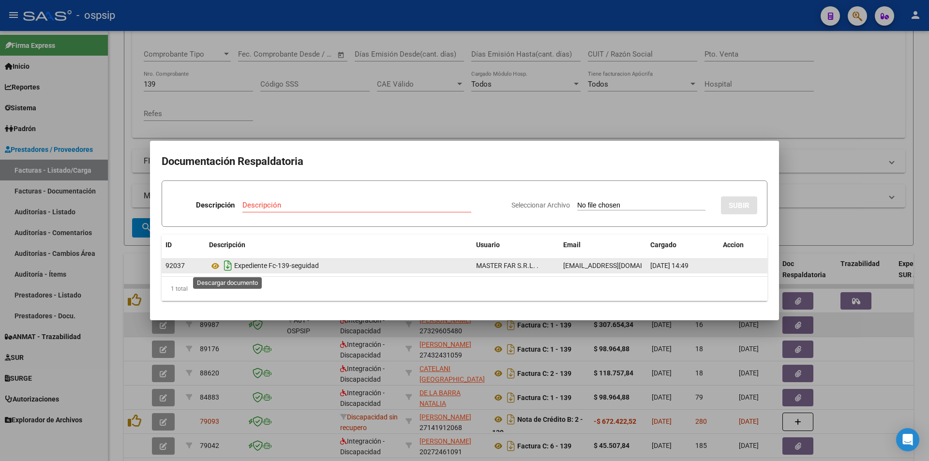
click at [226, 260] on icon "Descargar documento" at bounding box center [227, 265] width 13 height 15
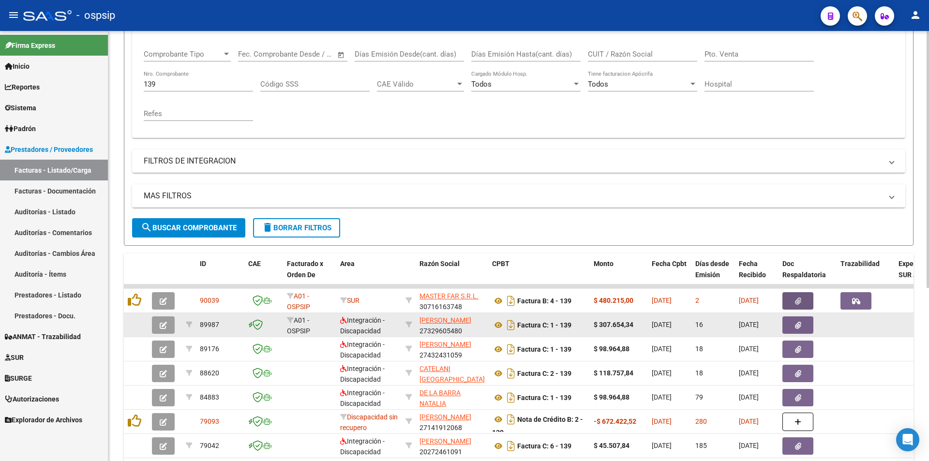
click at [180, 85] on input "139" at bounding box center [198, 84] width 109 height 9
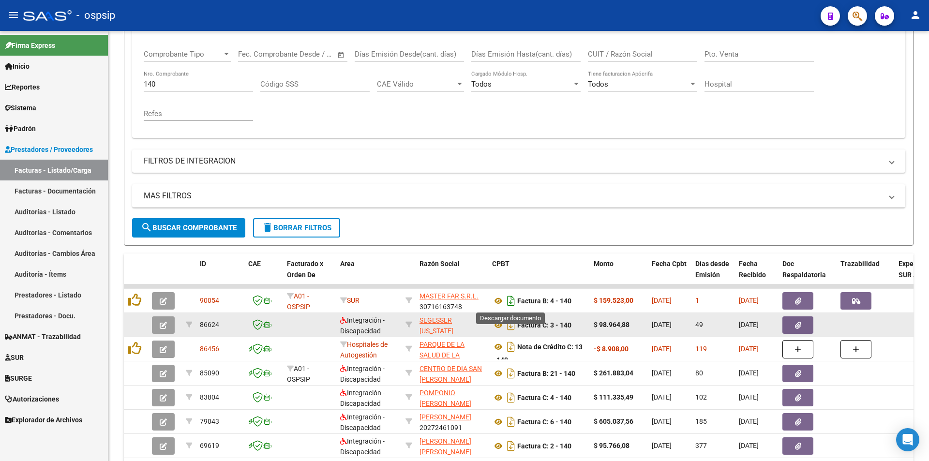
click at [509, 301] on icon "Descargar documento" at bounding box center [510, 300] width 13 height 15
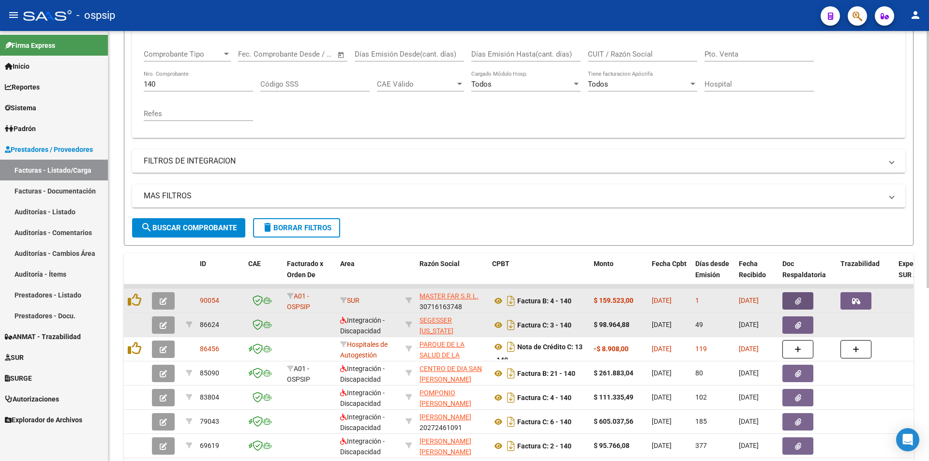
click at [793, 302] on button "button" at bounding box center [797, 300] width 31 height 17
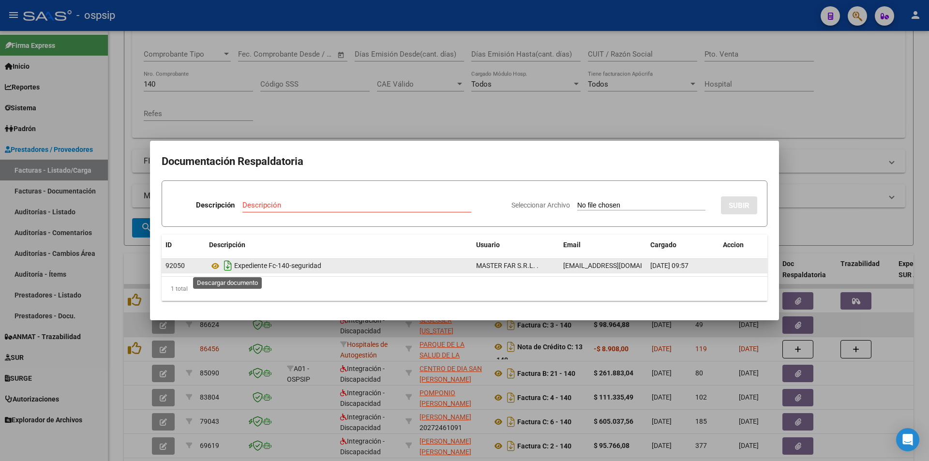
click at [225, 267] on icon "Descargar documento" at bounding box center [227, 265] width 13 height 15
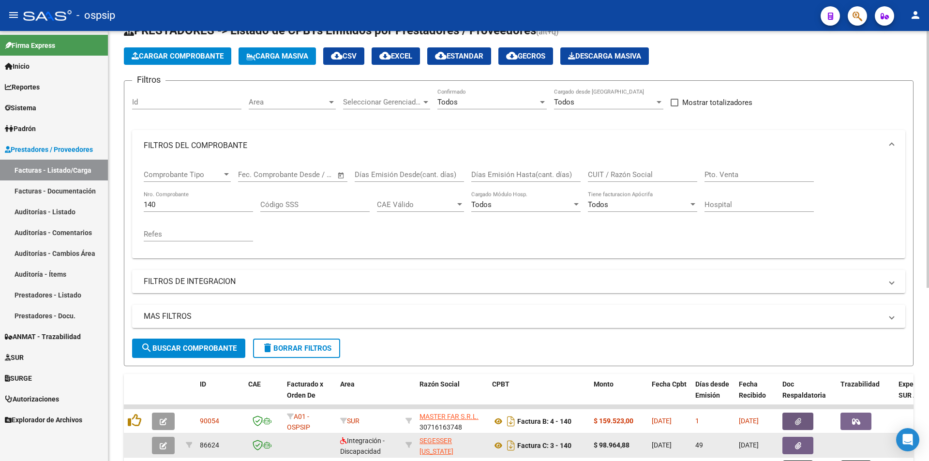
scroll to position [10, 0]
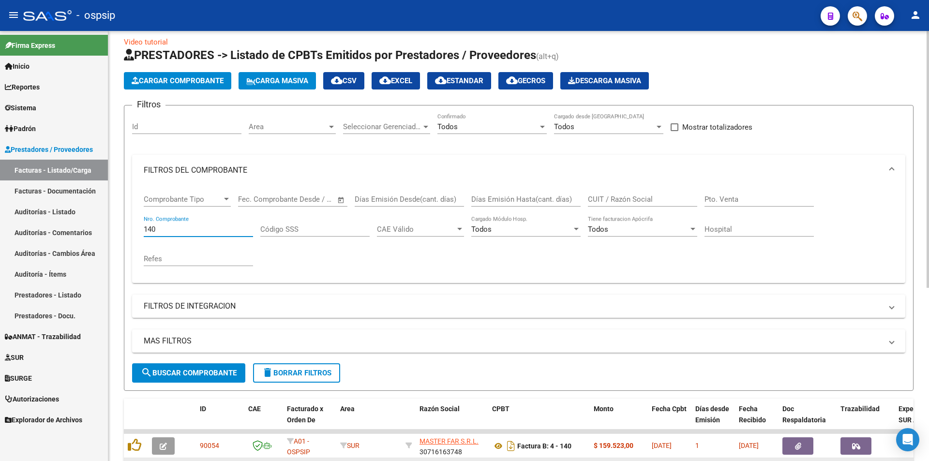
click at [180, 233] on input "140" at bounding box center [198, 229] width 109 height 9
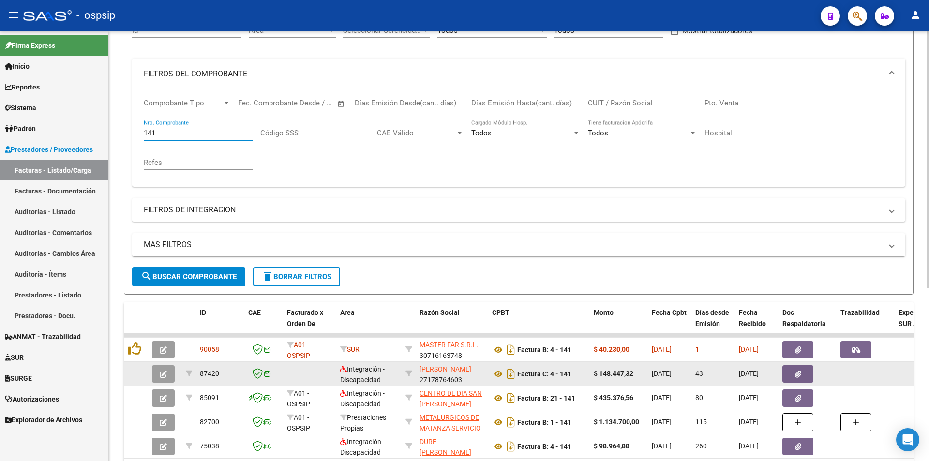
scroll to position [203, 0]
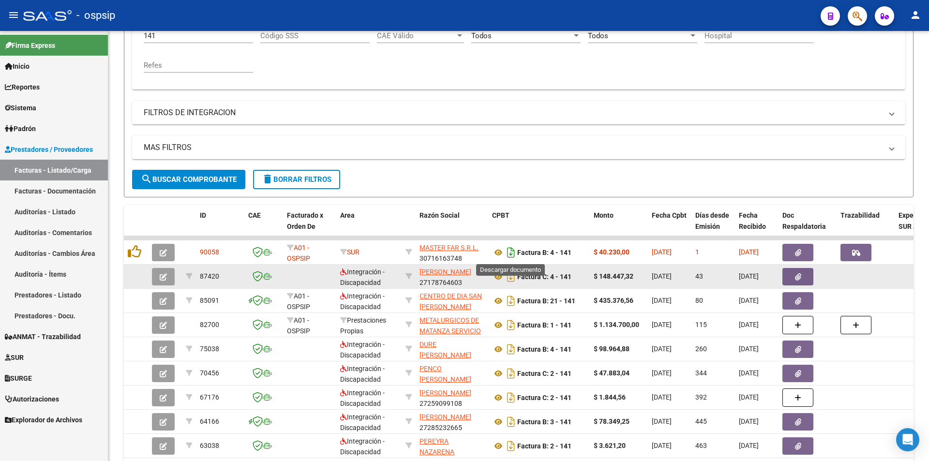
click at [508, 252] on icon "Descargar documento" at bounding box center [510, 252] width 13 height 15
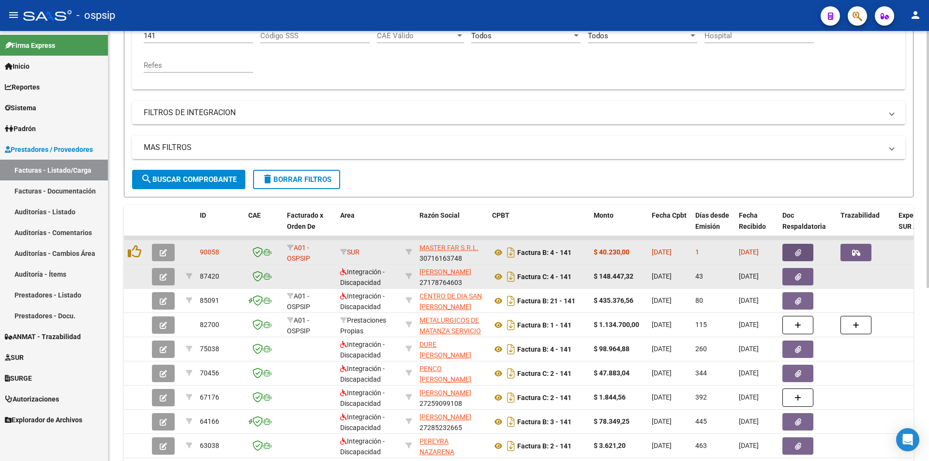
click at [788, 251] on button "button" at bounding box center [797, 252] width 31 height 17
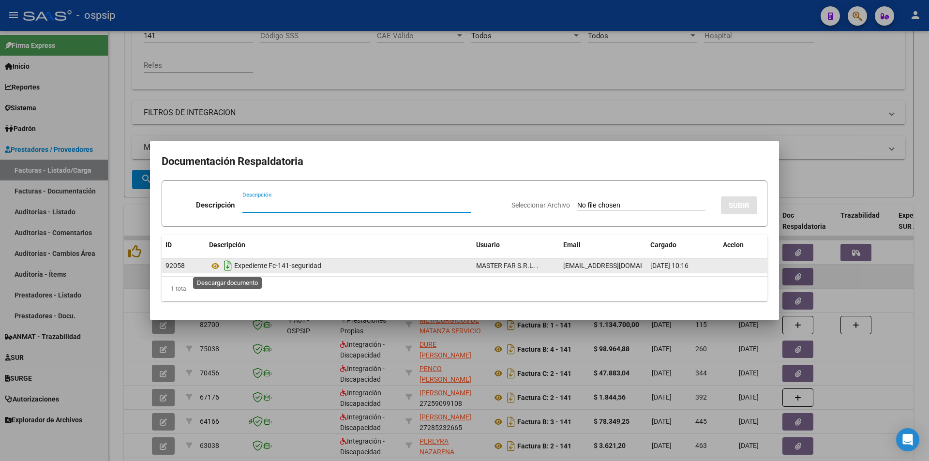
click at [228, 268] on icon "Descargar documento" at bounding box center [227, 265] width 13 height 15
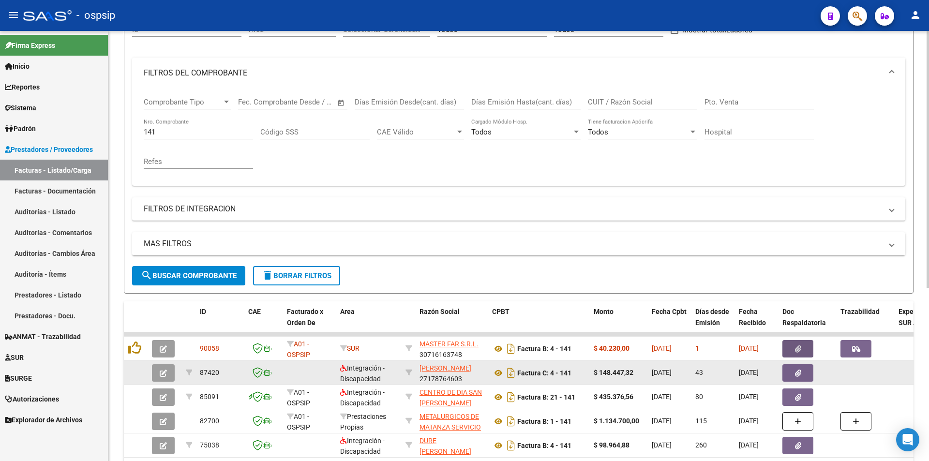
scroll to position [106, 0]
click at [195, 132] on input "141" at bounding box center [198, 132] width 109 height 9
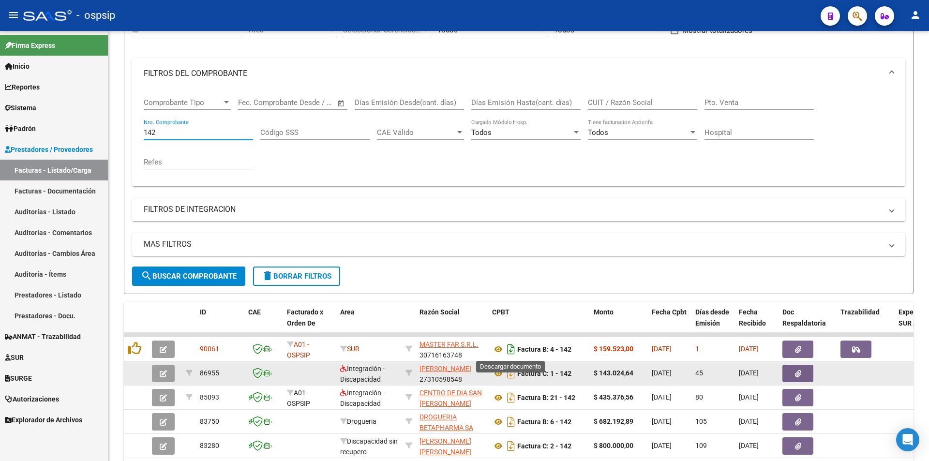
click at [510, 351] on icon "Descargar documento" at bounding box center [510, 348] width 13 height 15
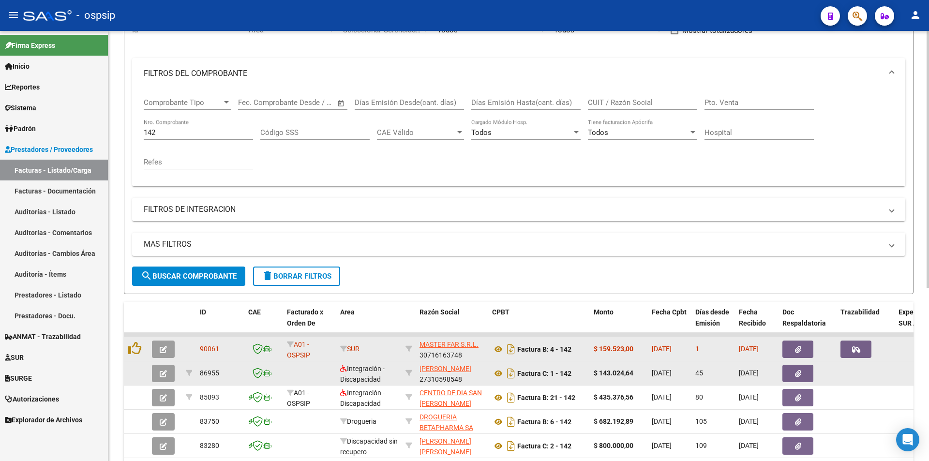
click at [797, 352] on icon "button" at bounding box center [798, 349] width 6 height 7
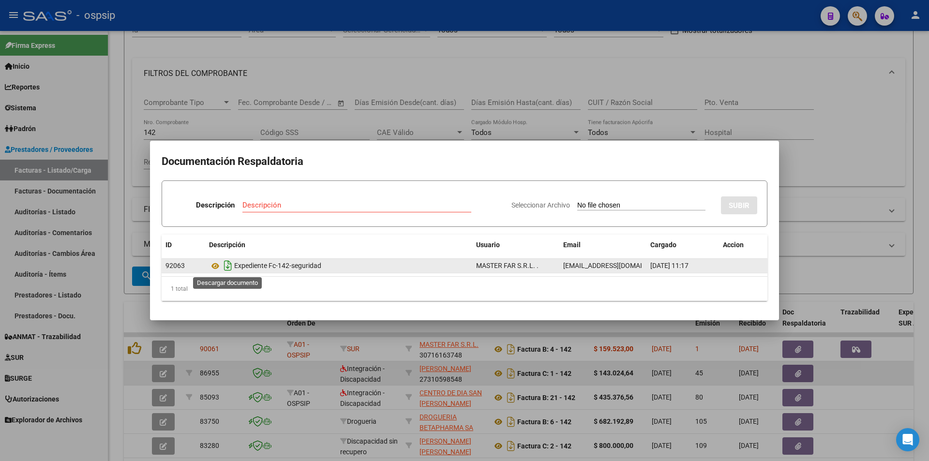
click at [229, 266] on icon "Descargar documento" at bounding box center [227, 265] width 13 height 15
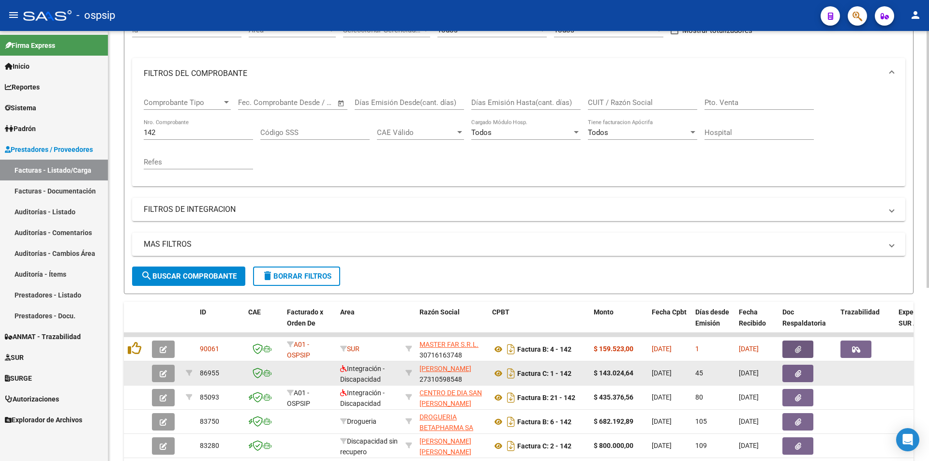
click at [172, 131] on input "142" at bounding box center [198, 132] width 109 height 9
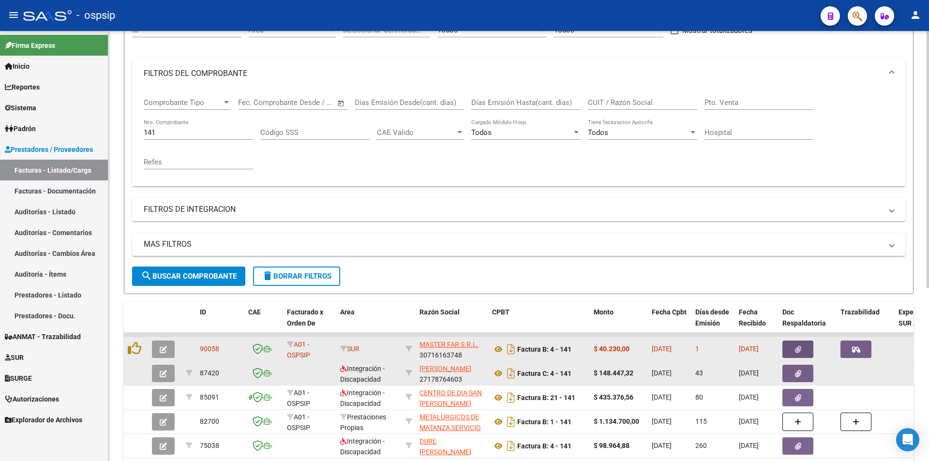
click at [795, 350] on icon "button" at bounding box center [798, 349] width 6 height 7
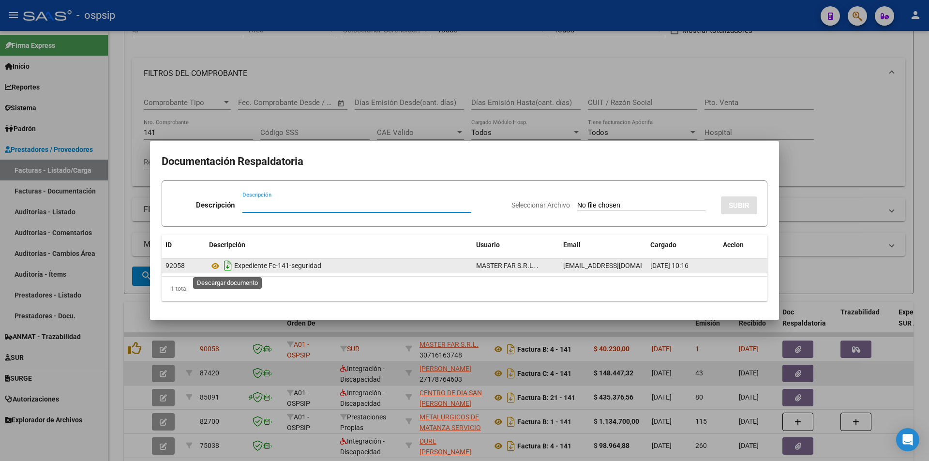
click at [228, 266] on icon "Descargar documento" at bounding box center [227, 265] width 13 height 15
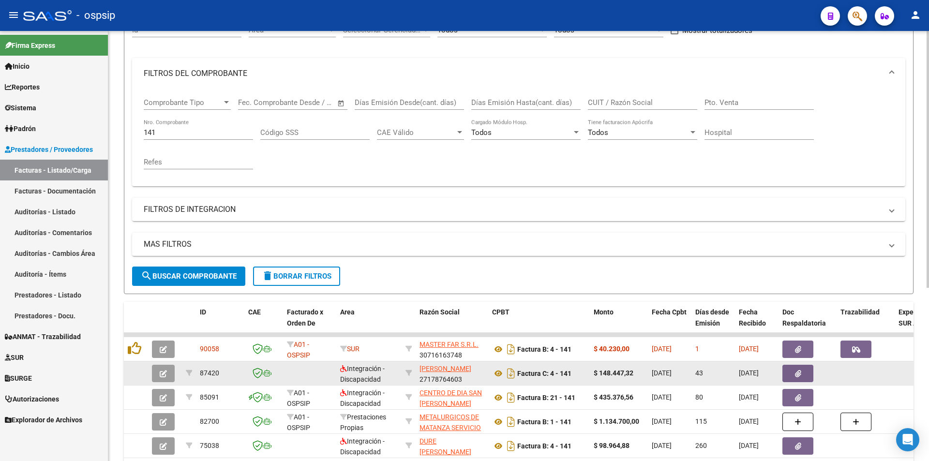
click at [202, 127] on div "141 Nro. Comprobante" at bounding box center [198, 129] width 109 height 21
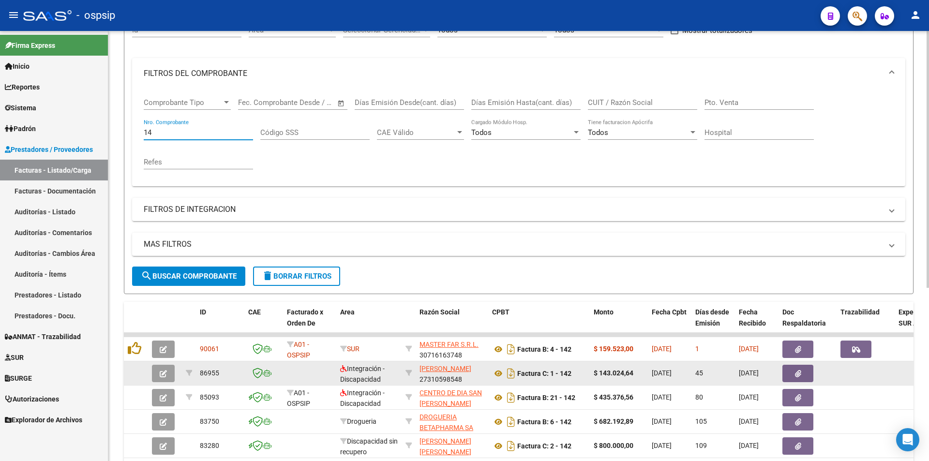
type input "1"
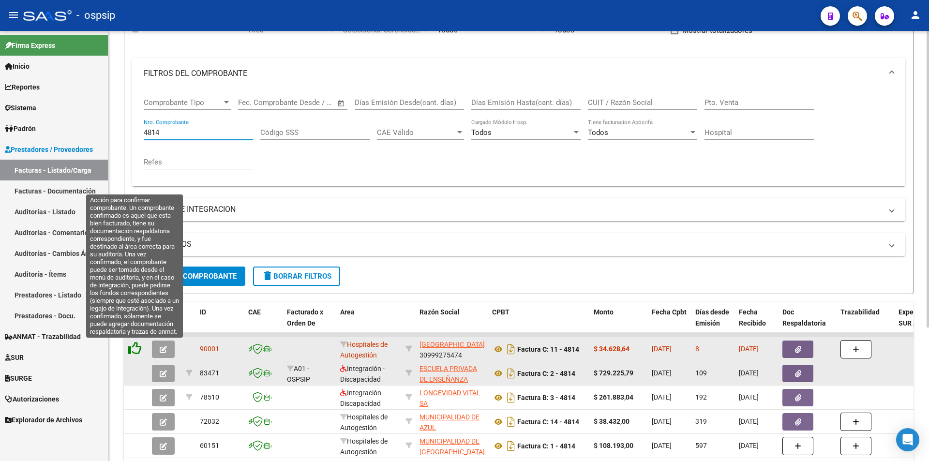
type input "4814"
click at [133, 349] on icon at bounding box center [135, 348] width 14 height 14
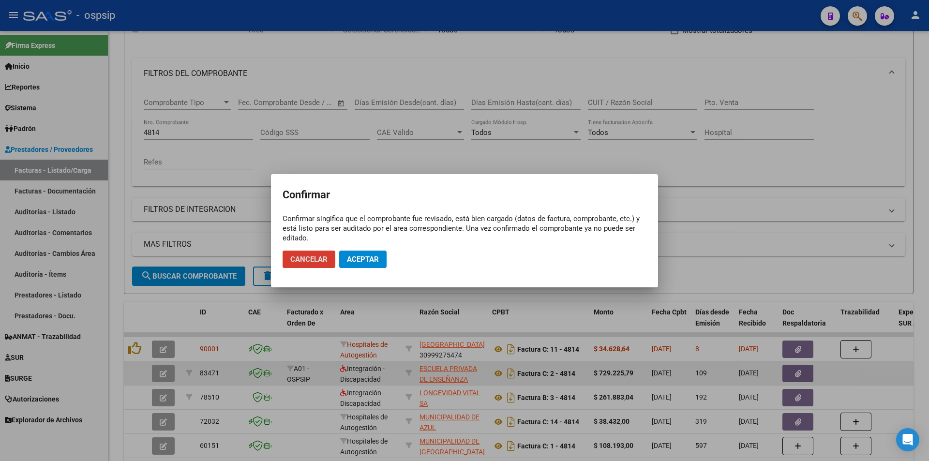
click at [364, 257] on span "Aceptar" at bounding box center [363, 259] width 32 height 9
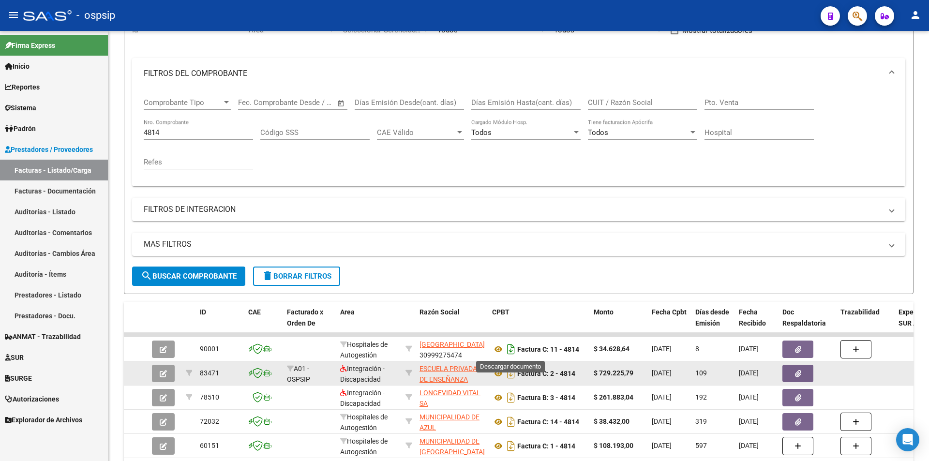
click at [513, 353] on icon "Descargar documento" at bounding box center [510, 348] width 13 height 15
